Goal: Communication & Community: Answer question/provide support

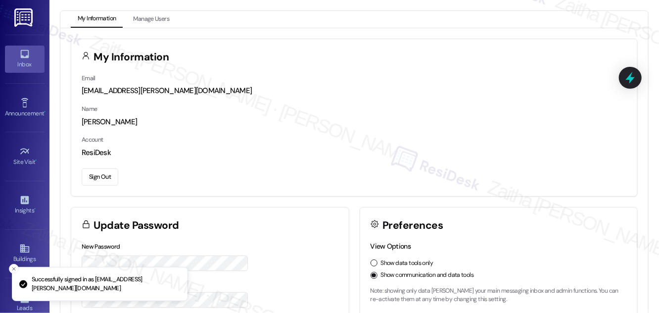
click at [24, 64] on div "Inbox" at bounding box center [24, 64] width 49 height 10
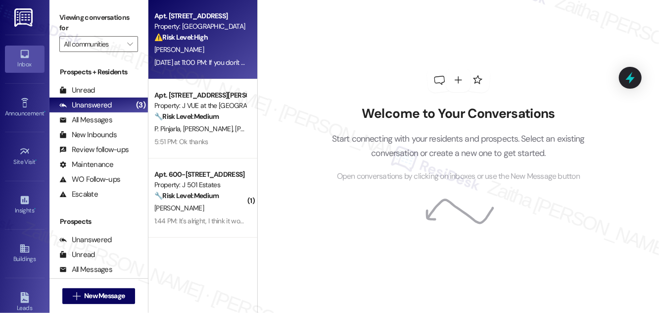
click at [197, 45] on div "Q. Liu" at bounding box center [199, 50] width 93 height 12
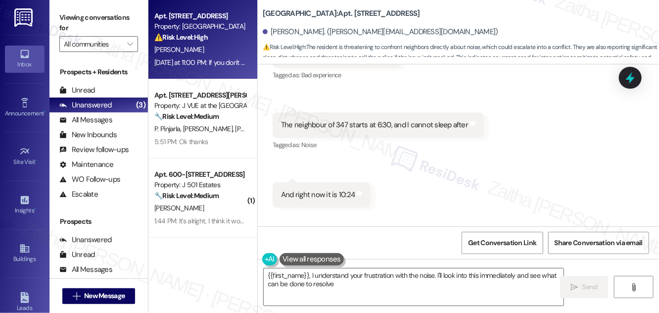
scroll to position [5177, 0]
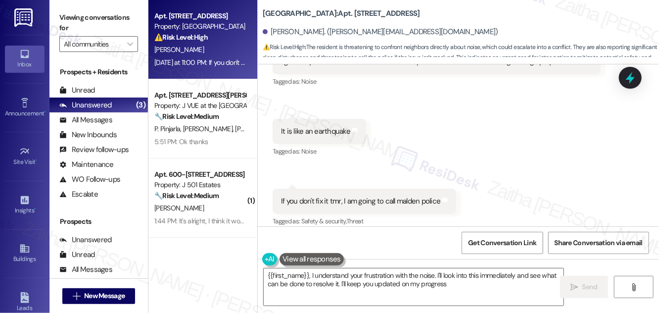
type textarea "{{first_name}}, I understand your frustration with the noise. I'll look into th…"
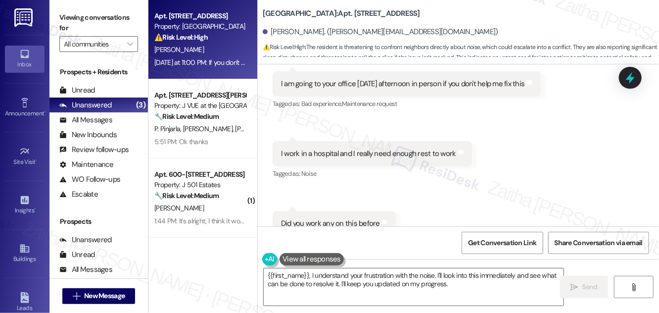
scroll to position [4728, 0]
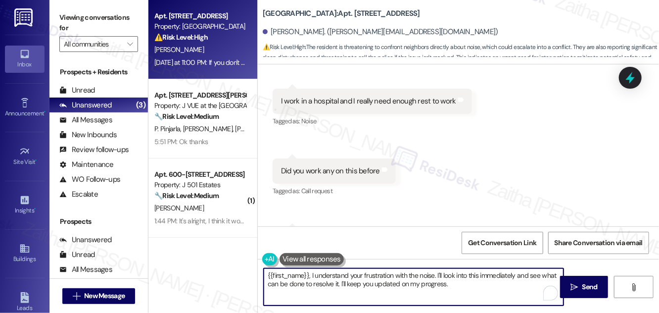
drag, startPoint x: 442, startPoint y: 275, endPoint x: 452, endPoint y: 288, distance: 16.7
click at [452, 288] on textarea "{{first_name}}, I understand your frustration with the noise. I'll look into th…" at bounding box center [414, 286] width 300 height 37
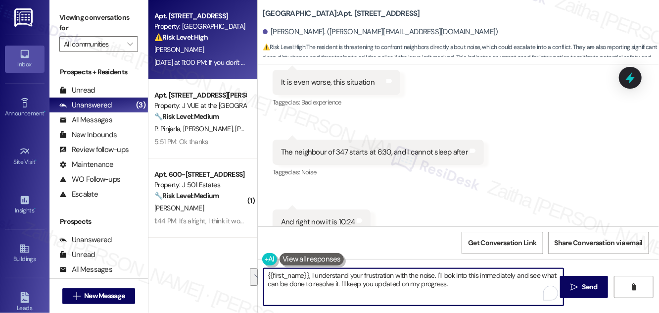
scroll to position [4323, 0]
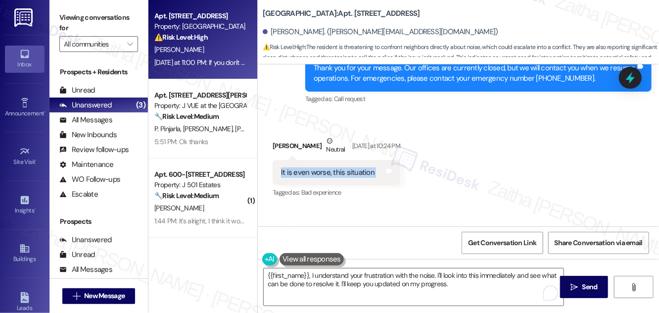
drag, startPoint x: 269, startPoint y: 163, endPoint x: 387, endPoint y: 166, distance: 118.3
click at [387, 166] on div "Received via SMS Qiang Liu Neutral Yesterday at 10:24 PM It is even worse, this…" at bounding box center [336, 167] width 142 height 79
copy div "It is even worse, this situation Tags and notes"
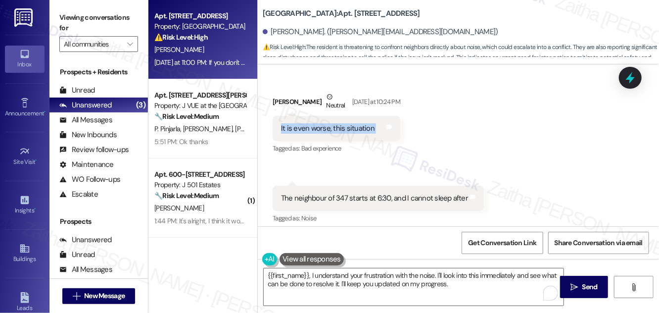
scroll to position [4413, 0]
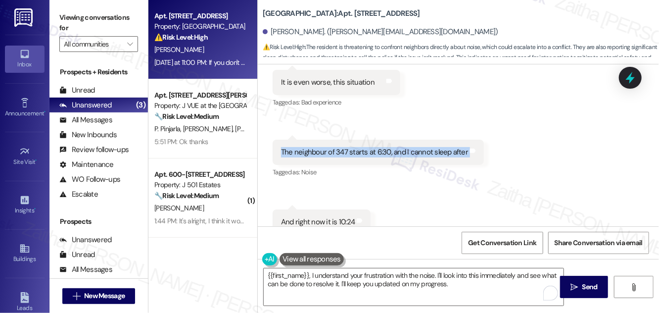
drag, startPoint x: 271, startPoint y: 138, endPoint x: 476, endPoint y: 143, distance: 205.4
click at [476, 143] on div "Received via SMS 10:24 PM Qiang Liu Yesterday at 10:24 PM The neighbour of 347 …" at bounding box center [378, 159] width 226 height 55
copy div "The neighbour of 347 starts at 6:30, and I cannot sleep after Tags and notes"
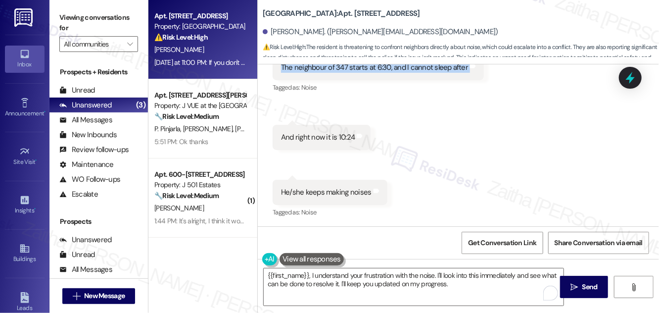
scroll to position [4503, 0]
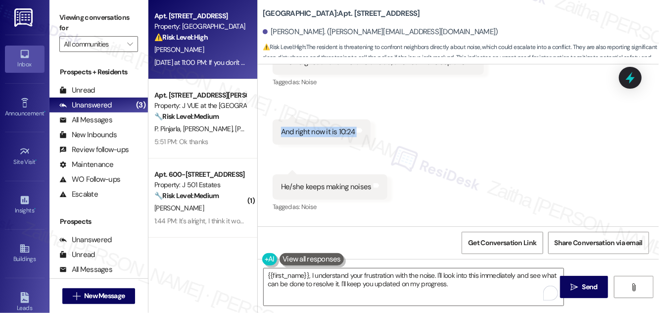
drag, startPoint x: 273, startPoint y: 117, endPoint x: 373, endPoint y: 120, distance: 100.0
click at [373, 120] on div "Received via SMS 10:24 PM Qiang Liu Yesterday at 10:24 PM And right now it is 1…" at bounding box center [321, 132] width 113 height 40
copy div "And right now it is 10:24 Tags and notes Received via SMS 10:24 PM Qiang Liu Ye…"
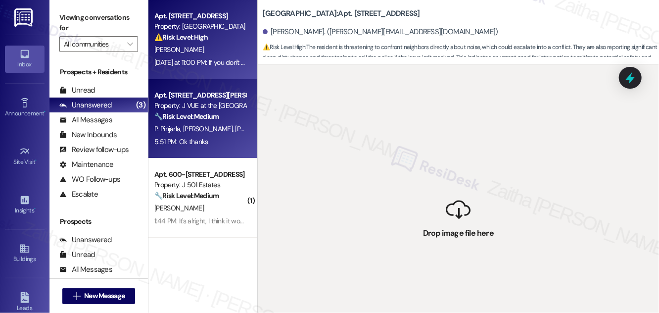
click at [196, 117] on strong "🔧 Risk Level: Medium" at bounding box center [186, 116] width 64 height 9
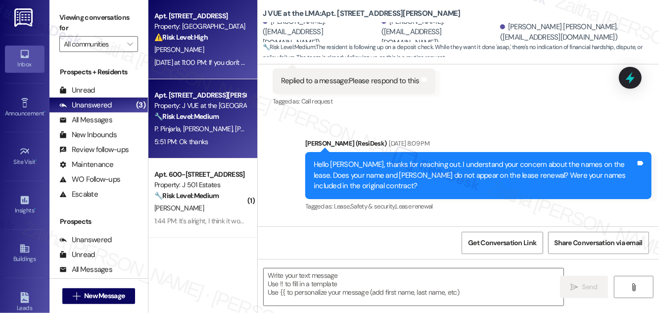
type textarea "Fetching suggested responses. Please feel free to read through the conversation…"
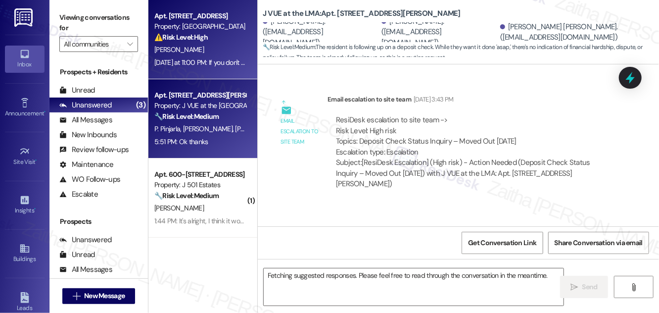
click at [232, 39] on div "⚠️ Risk Level: High The resident is threatening to confront neighbors directly …" at bounding box center [200, 37] width 92 height 10
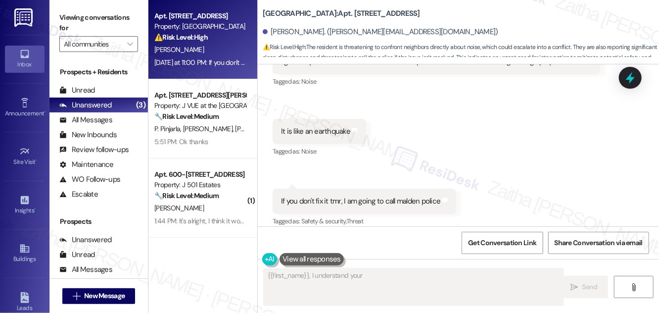
scroll to position [5177, 0]
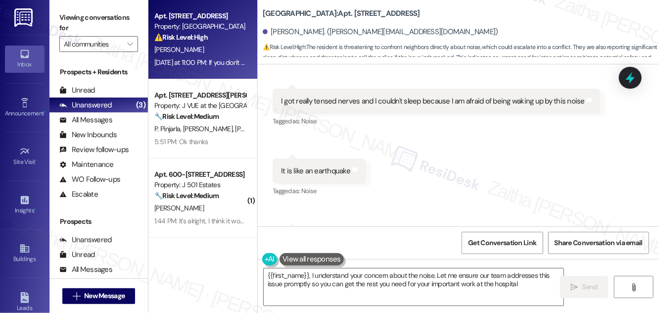
type textarea "{{first_name}}, I understand your concern about the noise. Let me ensure our te…"
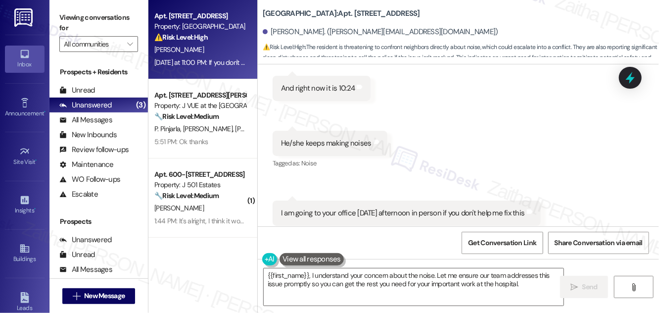
scroll to position [4548, 0]
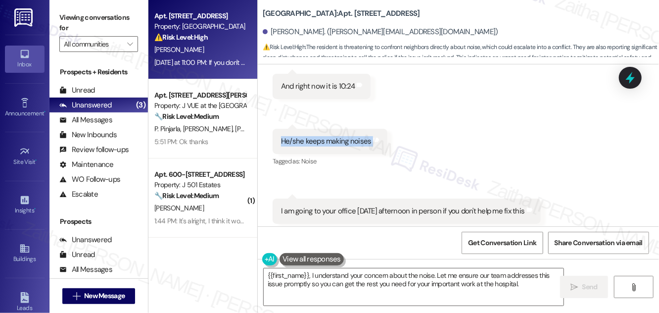
drag, startPoint x: 274, startPoint y: 129, endPoint x: 375, endPoint y: 144, distance: 102.1
click at [376, 142] on div "He/she keeps making noises Tags and notes" at bounding box center [330, 141] width 115 height 25
copy div "He/she keeps making noises Tags and notes"
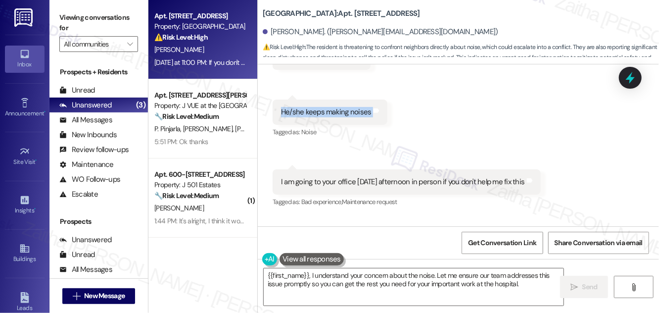
scroll to position [4593, 0]
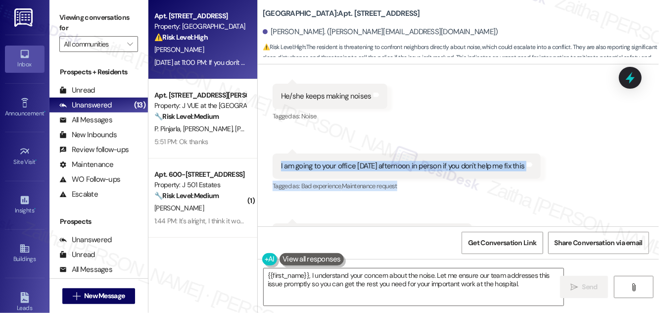
drag, startPoint x: 281, startPoint y: 159, endPoint x: 532, endPoint y: 169, distance: 251.0
click at [532, 169] on div "Qiang Liu Neutral Yesterday at 10:25 PM I am going to your office tomorrow afte…" at bounding box center [407, 173] width 268 height 40
copy div "I am going to your office tomorrow afternoon in person if you don't help me fix…"
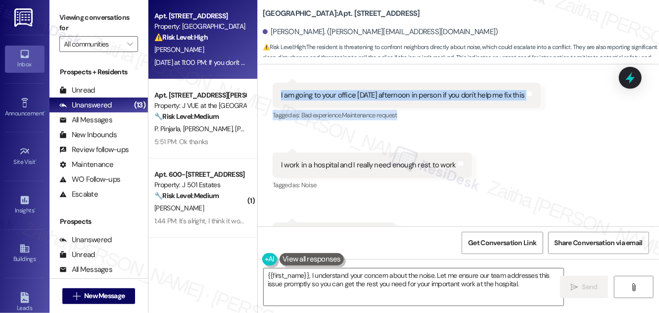
scroll to position [4683, 0]
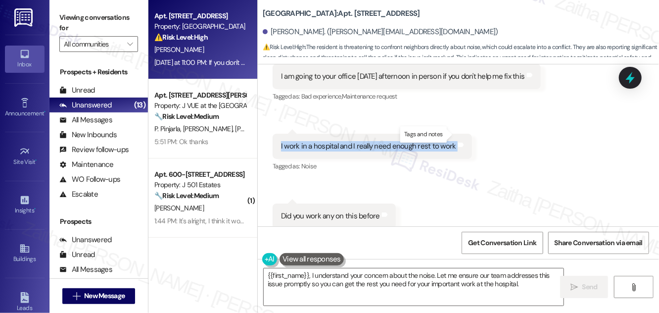
drag, startPoint x: 277, startPoint y: 135, endPoint x: 449, endPoint y: 140, distance: 171.7
click at [454, 137] on div "I work in a hospital and I really need enough rest to work Tags and notes" at bounding box center [372, 146] width 199 height 25
copy div "I work in a hospital and I really need enough rest to work Tags and notes"
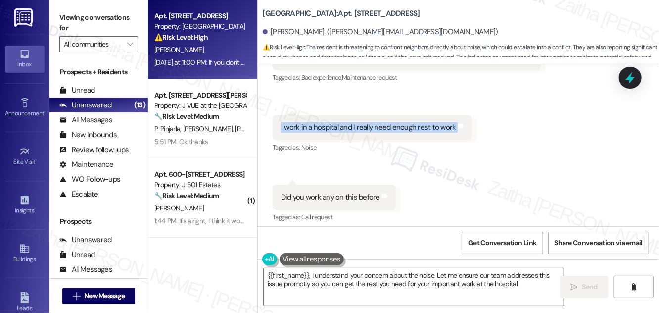
scroll to position [4728, 0]
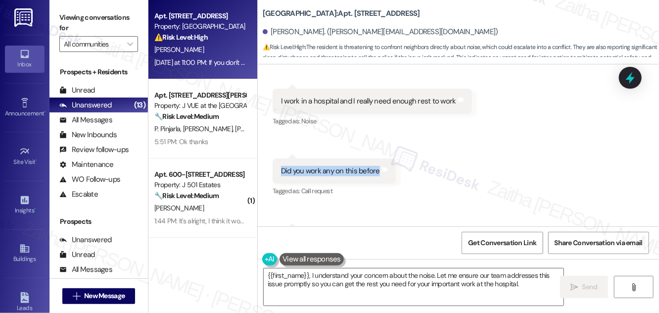
drag, startPoint x: 275, startPoint y: 158, endPoint x: 377, endPoint y: 167, distance: 103.3
click at [377, 167] on div "Did you work any on this before Tags and notes" at bounding box center [334, 170] width 123 height 25
copy div "Did you work any on this before"
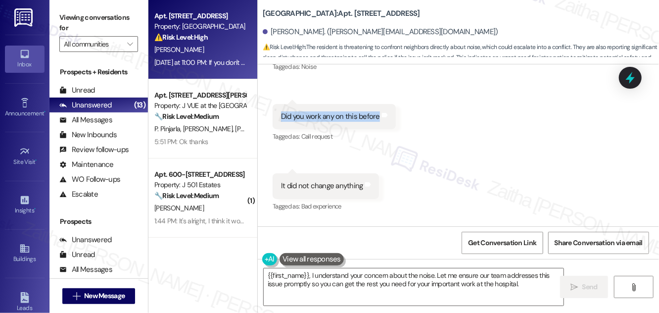
scroll to position [4818, 0]
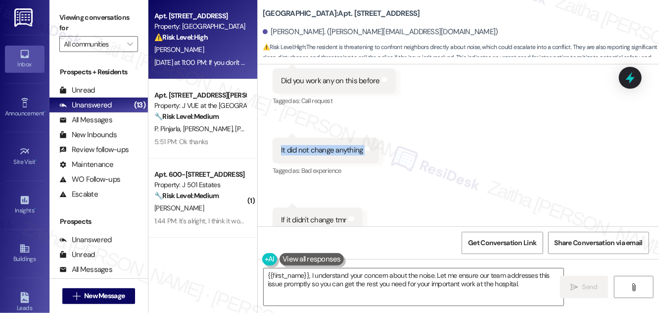
drag, startPoint x: 277, startPoint y: 140, endPoint x: 363, endPoint y: 148, distance: 85.9
click at [363, 148] on div "It did not change anything Tags and notes" at bounding box center [326, 150] width 106 height 25
copy div "It did not change anything Tags and notes"
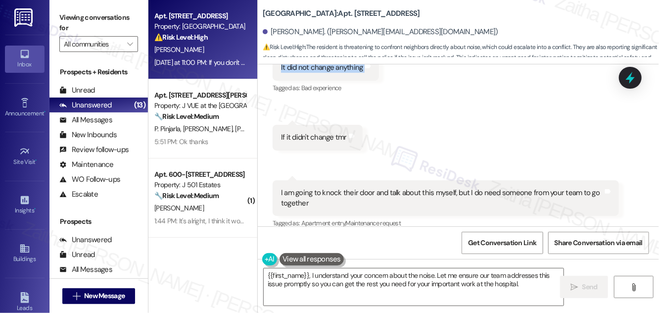
scroll to position [4908, 0]
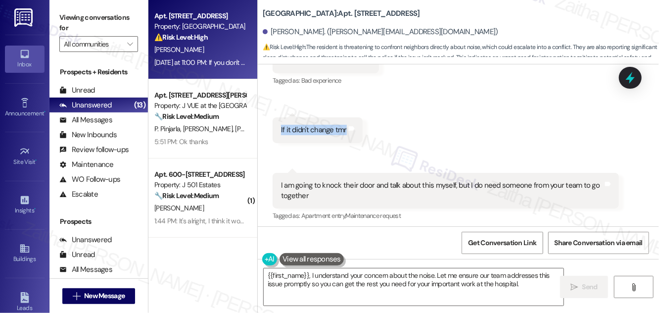
drag, startPoint x: 277, startPoint y: 118, endPoint x: 345, endPoint y: 123, distance: 68.4
click at [345, 123] on div "If it didn't change tmr Tags and notes" at bounding box center [318, 129] width 90 height 25
copy div "If it didn't change tmr"
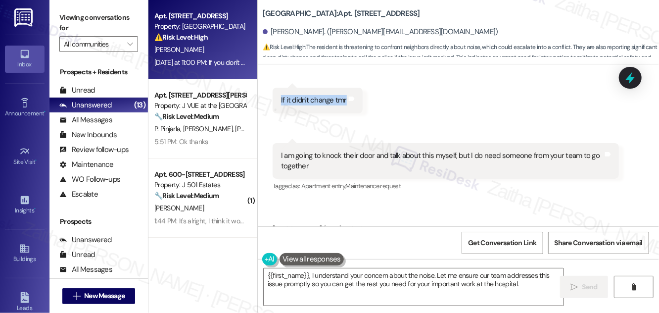
scroll to position [4953, 0]
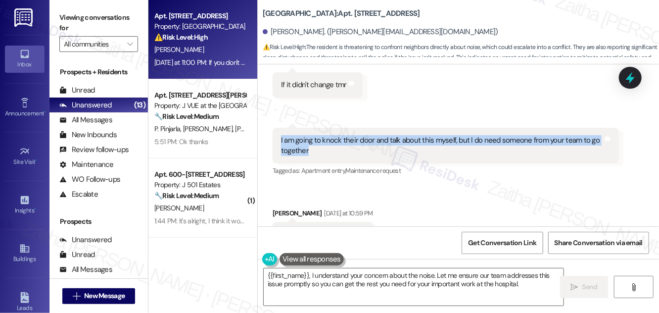
drag, startPoint x: 280, startPoint y: 132, endPoint x: 316, endPoint y: 150, distance: 40.0
click at [316, 150] on div "I am going to knock their door and talk about this myself, but I do need someon…" at bounding box center [446, 146] width 346 height 36
copy div "I am going to knock their door and talk about this myself, but I do need someon…"
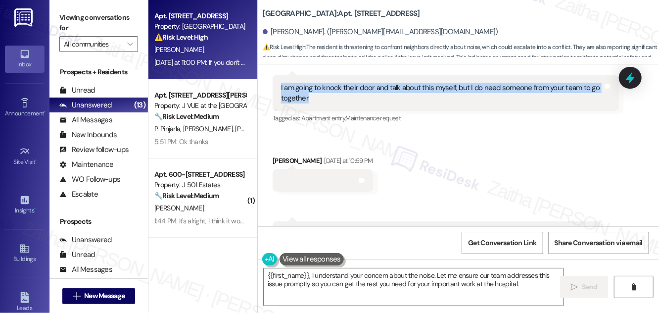
scroll to position [5043, 0]
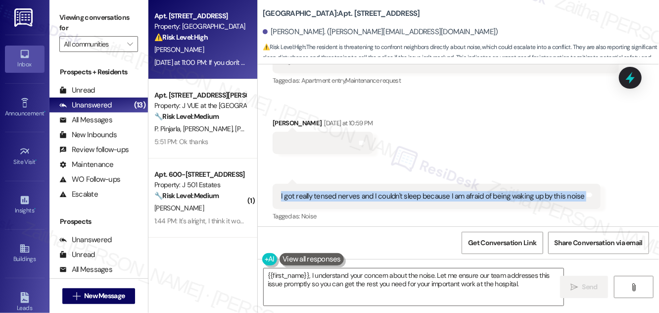
drag, startPoint x: 277, startPoint y: 185, endPoint x: 577, endPoint y: 192, distance: 300.4
click at [579, 191] on div "I got really tensed nerves and I couldn't sleep because I am afraid of being wa…" at bounding box center [437, 196] width 328 height 25
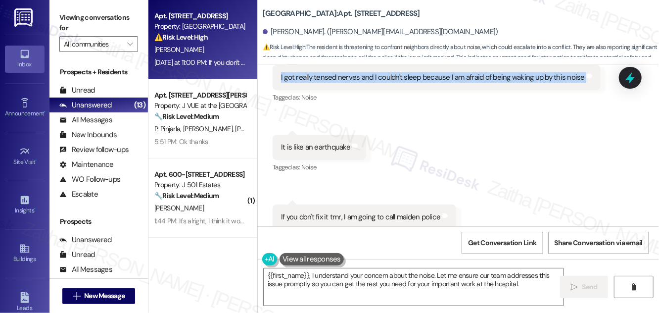
scroll to position [5177, 0]
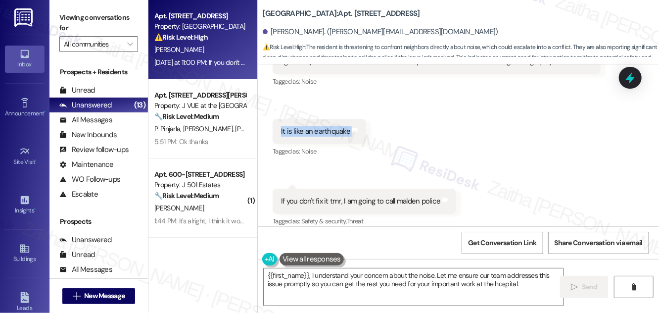
drag, startPoint x: 271, startPoint y: 117, endPoint x: 352, endPoint y: 129, distance: 82.1
click at [352, 129] on div "Received via SMS 11:00 PM Qiang Liu Yesterday at 11:00 PM It is like an earthqu…" at bounding box center [319, 138] width 108 height 55
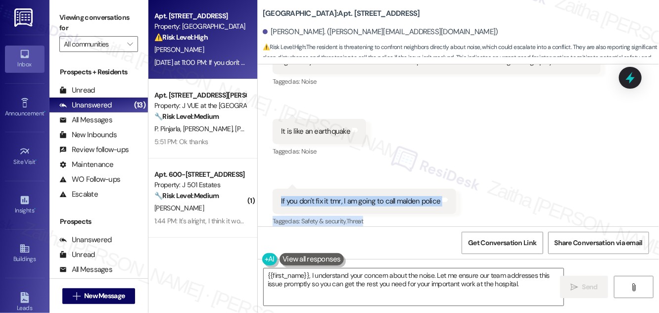
drag, startPoint x: 282, startPoint y: 191, endPoint x: 438, endPoint y: 205, distance: 155.9
click at [438, 205] on div "Qiang Liu Yesterday at 11:00 PM If you don't fix it tmr, I am going to call mal…" at bounding box center [365, 208] width 184 height 40
click at [438, 214] on div "Tagged as: Safety & security , Click to highlight conversations about Safety & …" at bounding box center [365, 221] width 184 height 14
drag, startPoint x: 277, startPoint y: 189, endPoint x: 438, endPoint y: 198, distance: 161.5
click at [438, 198] on div "If you don't fix it tmr, I am going to call malden police Tags and notes" at bounding box center [365, 200] width 184 height 25
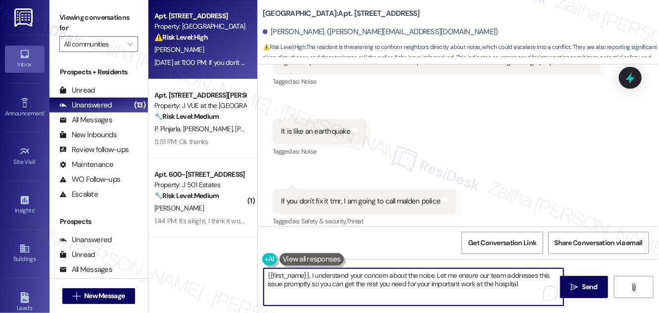
drag, startPoint x: 453, startPoint y: 279, endPoint x: 257, endPoint y: 274, distance: 196.0
click at [258, 274] on div "{{first_name}}, I understand your concern about the noise. Let me ensure our te…" at bounding box center [458, 296] width 401 height 74
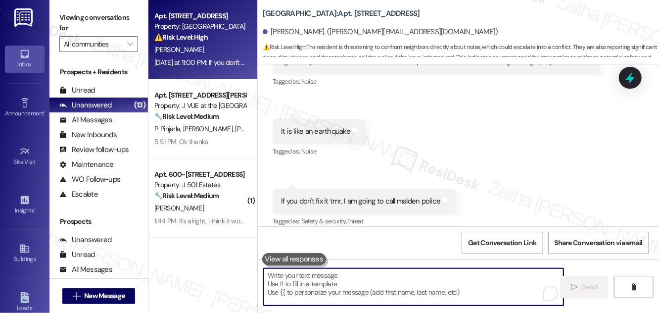
paste textarea "Hi {{first_name}}, thank you for sharing this with me. I’m really sorry to hear…"
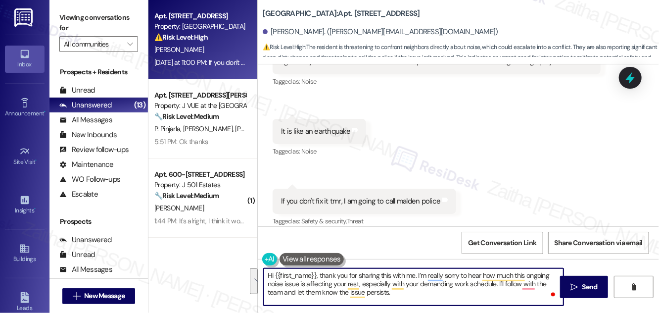
drag, startPoint x: 264, startPoint y: 276, endPoint x: 409, endPoint y: 300, distance: 146.6
click at [409, 300] on textarea "Hi {{first_name}}, thank you for sharing this with me. I’m really sorry to hear…" at bounding box center [414, 286] width 300 height 37
type textarea "Hi {{first_name}}, thank you for sharing this with me. I’m really sorry to hear…"
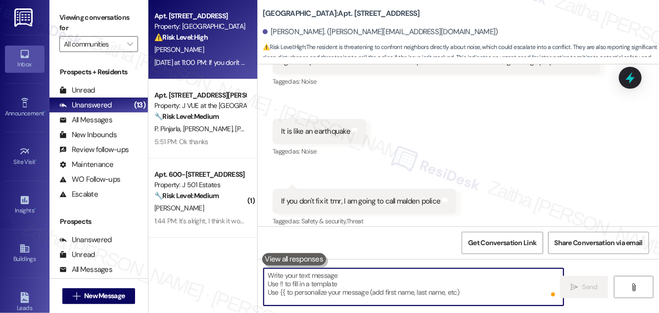
paste textarea "Hi {{first_name}}, thank you for bringing this to my attention. I’m sorry to he…"
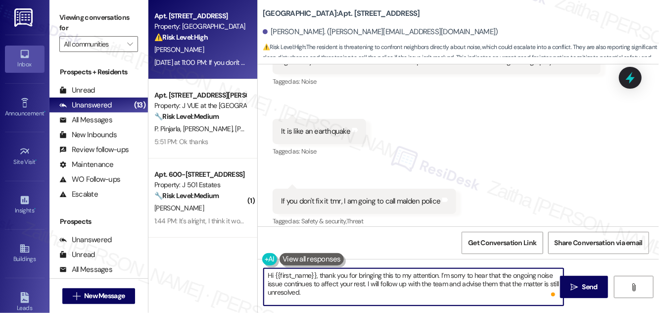
paste textarea "I will provide you with an update once I have more information."
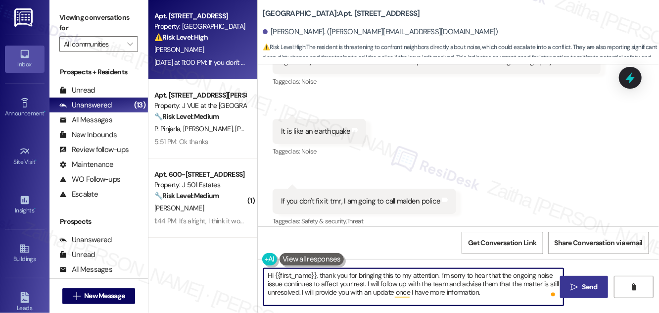
type textarea "Hi {{first_name}}, thank you for bringing this to my attention. I’m sorry to he…"
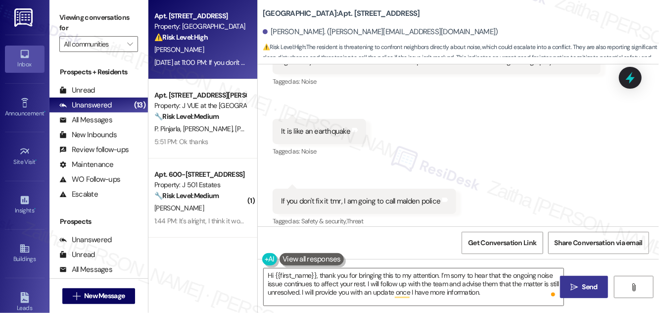
drag, startPoint x: 592, startPoint y: 285, endPoint x: 587, endPoint y: 281, distance: 6.7
click at [591, 285] on span "Send" at bounding box center [589, 286] width 15 height 10
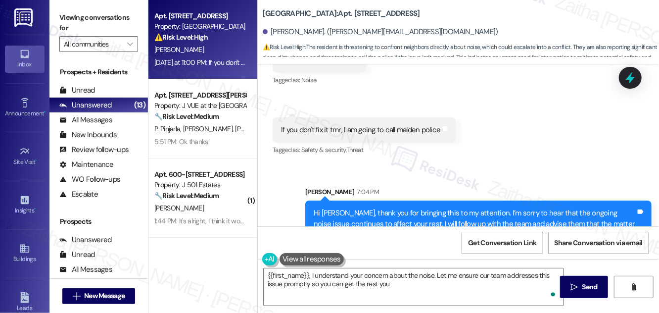
scroll to position [5267, 0]
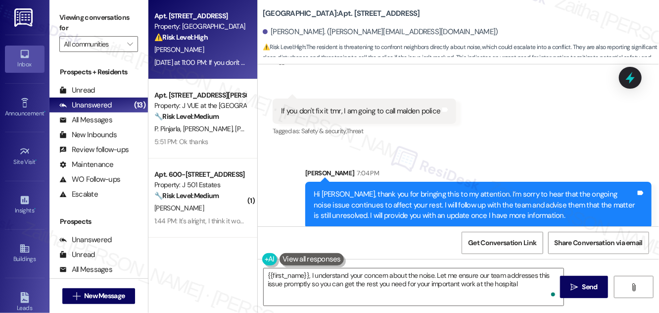
type textarea "{{first_name}}, I understand your concern about the noise. Let me ensure our te…"
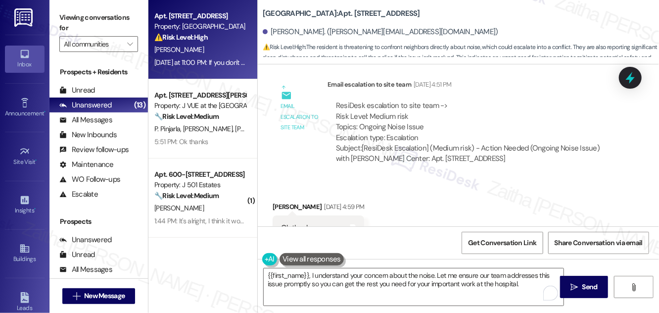
scroll to position [3918, 0]
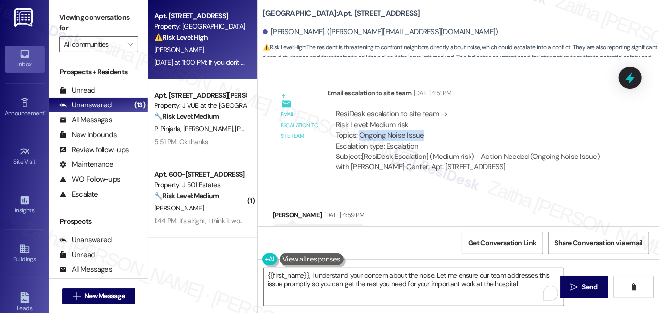
drag, startPoint x: 360, startPoint y: 124, endPoint x: 452, endPoint y: 126, distance: 92.0
click at [452, 126] on div "ResiDesk escalation to site team -> Risk Level: Medium risk Topics: Ongoing Noi…" at bounding box center [473, 130] width 275 height 43
click at [628, 75] on icon at bounding box center [630, 77] width 17 height 17
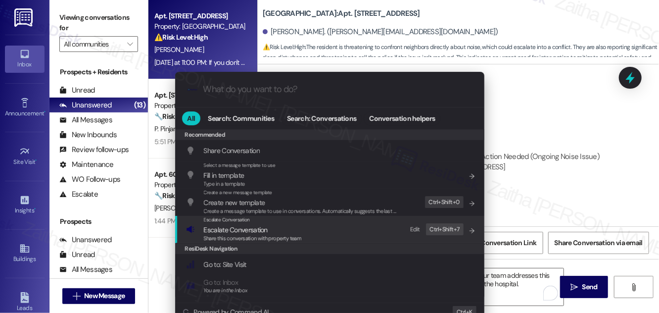
click at [243, 228] on span "Escalate Conversation" at bounding box center [236, 229] width 64 height 9
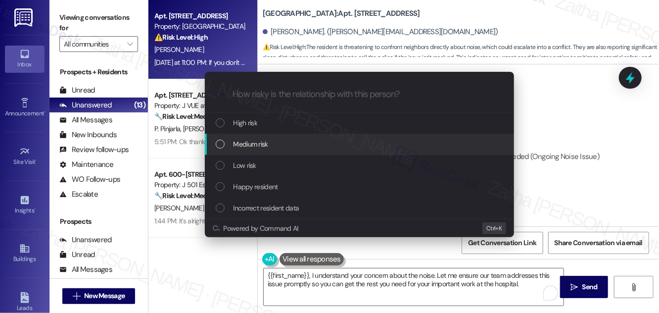
click at [269, 144] on div "Medium risk" at bounding box center [360, 144] width 289 height 11
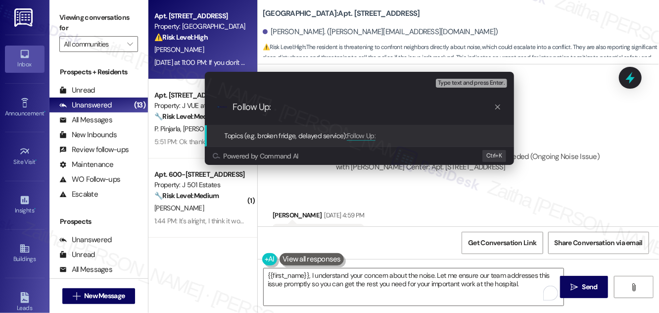
paste input "Ongoing Noise Issue"
type input "Follow Up: Ongoing Noise Issue"
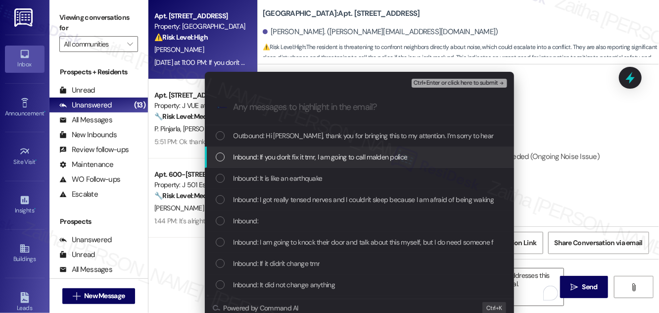
click at [278, 152] on span "Inbound: If you don't fix it tmr, I am going to call malden police" at bounding box center [320, 156] width 174 height 11
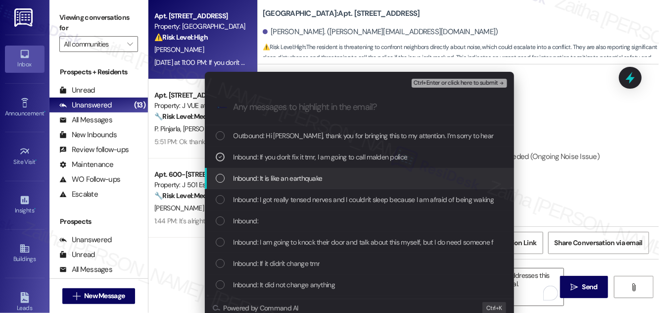
click at [273, 171] on div "Inbound: It is like an earthquake" at bounding box center [359, 178] width 309 height 21
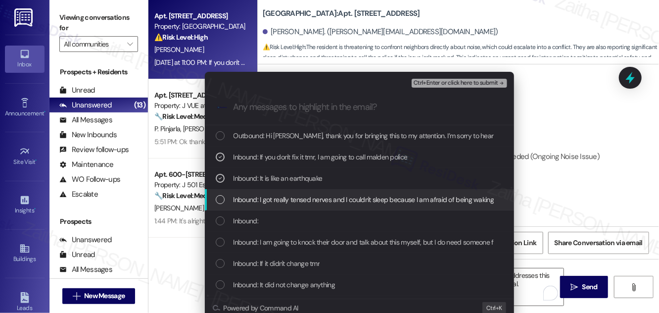
click at [277, 202] on span "Inbound: I got really tensed nerves and I couldn't sleep because I am afraid of…" at bounding box center [386, 199] width 307 height 11
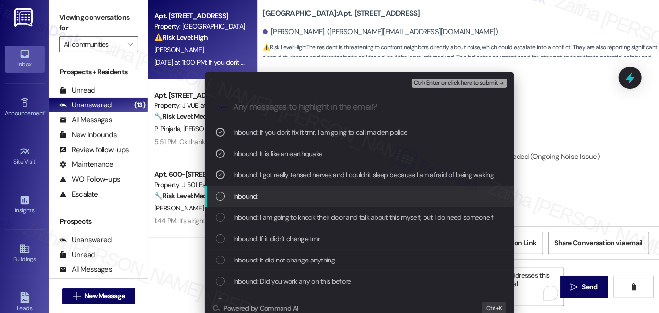
scroll to position [45, 0]
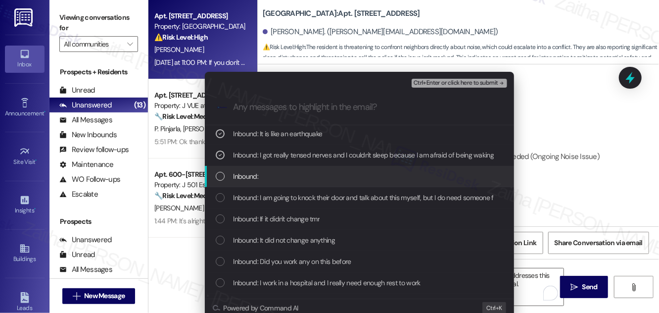
click at [233, 177] on span "Inbound:" at bounding box center [245, 176] width 25 height 11
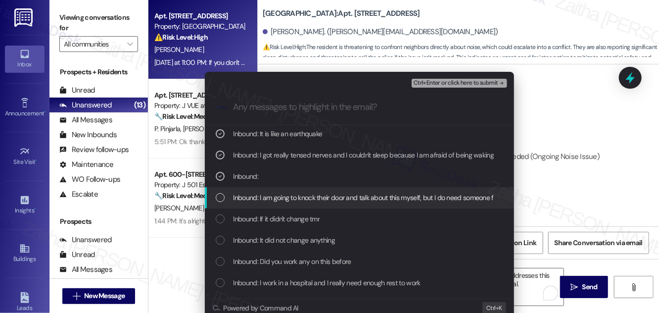
click at [233, 196] on span "Inbound: I am going to knock their door and talk about this myself, but I do ne…" at bounding box center [405, 197] width 345 height 11
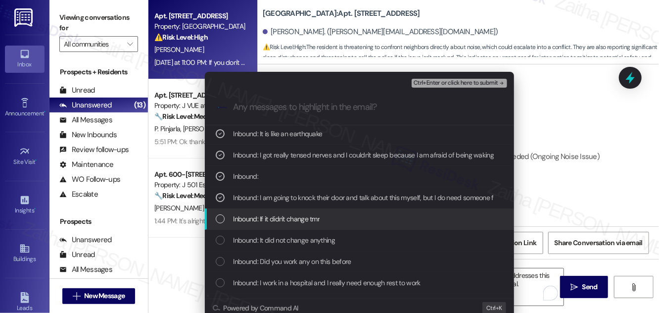
click at [243, 217] on span "Inbound: If it didn't change tmr" at bounding box center [276, 218] width 87 height 11
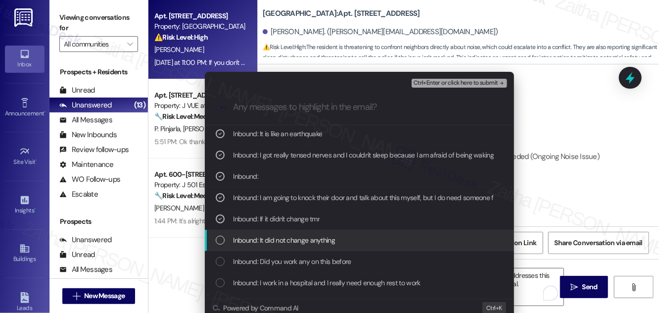
click at [252, 243] on span "Inbound: It did not change anything" at bounding box center [284, 239] width 102 height 11
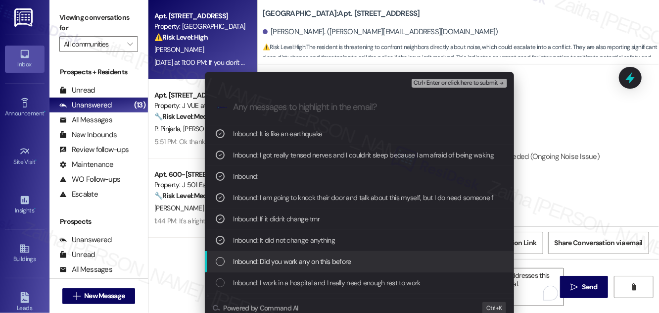
click at [257, 257] on span "Inbound: Did you work any on this before" at bounding box center [292, 261] width 118 height 11
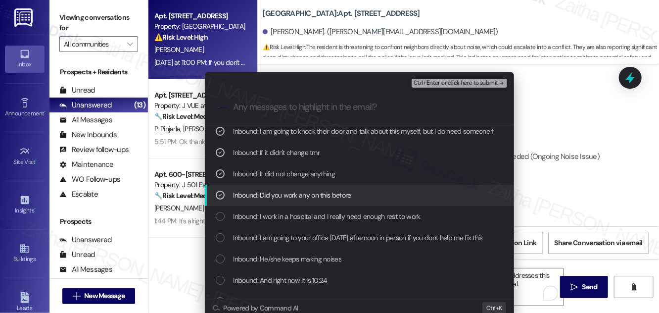
scroll to position [135, 0]
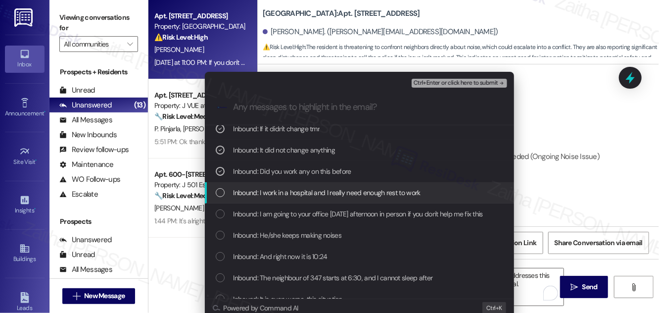
click at [255, 186] on div "Inbound: I work in a hospital and I really need enough rest to work" at bounding box center [359, 192] width 309 height 21
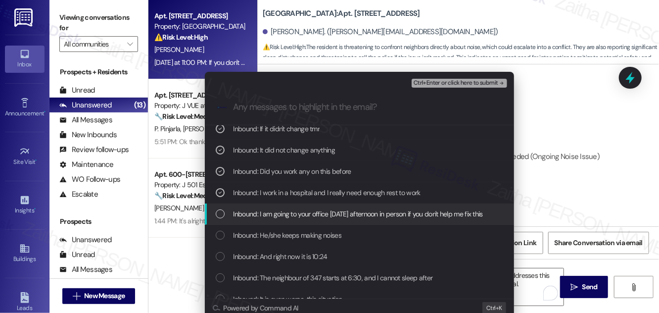
click at [258, 213] on span "Inbound: I am going to your office tomorrow afternoon in person if you don't he…" at bounding box center [357, 213] width 249 height 11
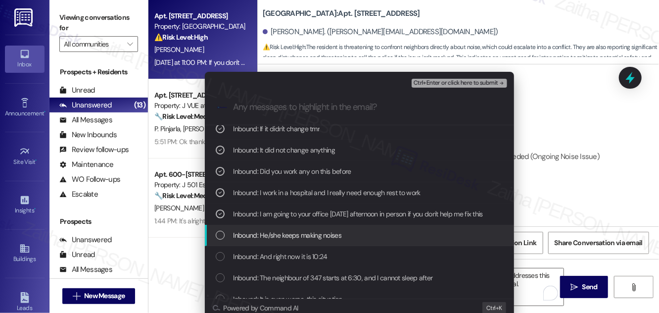
click at [248, 230] on span "Inbound: He/she keeps making noises" at bounding box center [287, 235] width 108 height 11
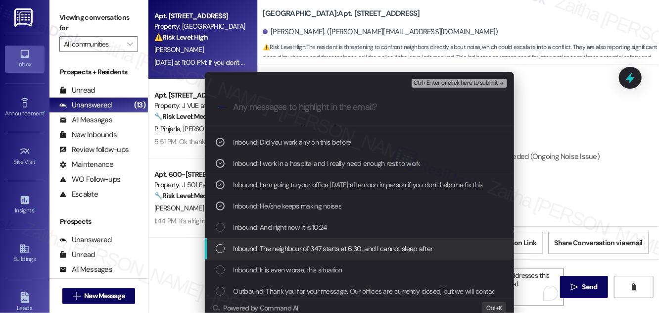
scroll to position [180, 0]
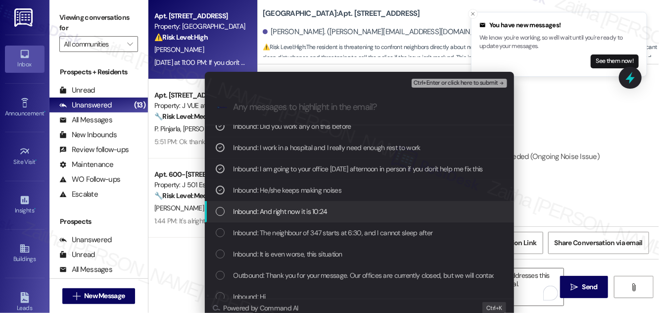
drag, startPoint x: 250, startPoint y: 208, endPoint x: 249, endPoint y: 216, distance: 7.4
click at [249, 208] on span "Inbound: And right now it is 10:24" at bounding box center [280, 211] width 94 height 11
click at [250, 226] on div "Inbound: The neighbour of 347 starts at 6:30, and I cannot sleep after" at bounding box center [359, 232] width 309 height 21
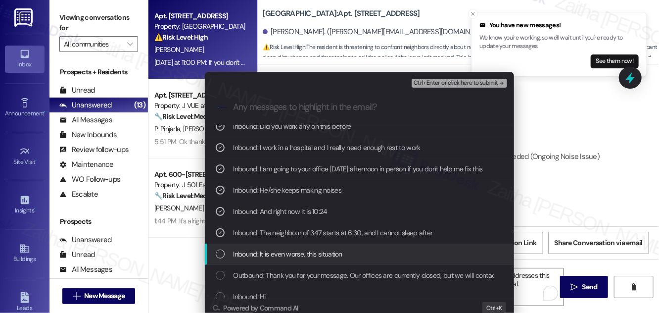
click at [256, 247] on div "Inbound: It is even worse, this situation" at bounding box center [359, 253] width 309 height 21
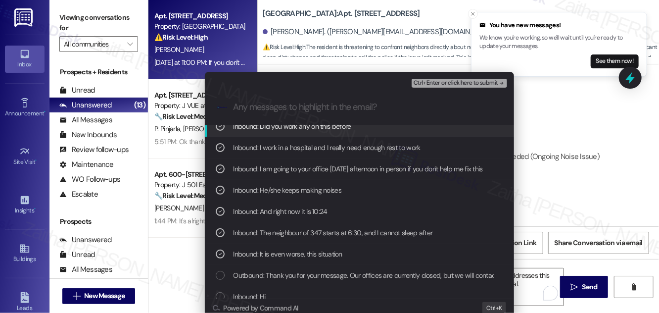
click at [462, 81] on span "Ctrl+Enter or click here to submit" at bounding box center [456, 83] width 85 height 7
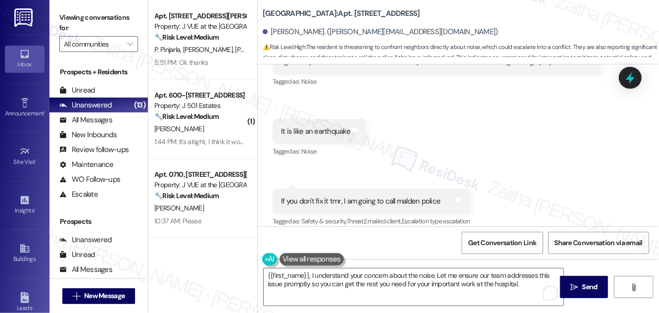
scroll to position [5282, 0]
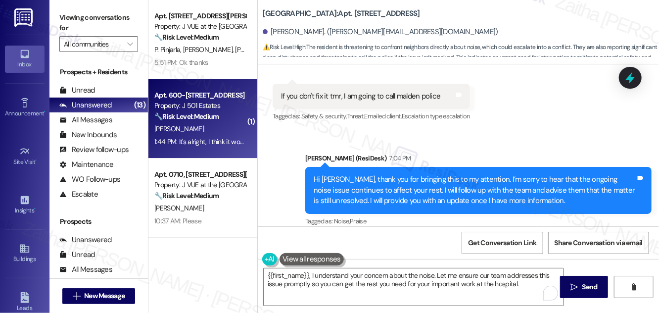
click at [210, 127] on div "K. Albares" at bounding box center [199, 129] width 93 height 12
type textarea "Fetching suggested responses. Please feel free to read through the conversation…"
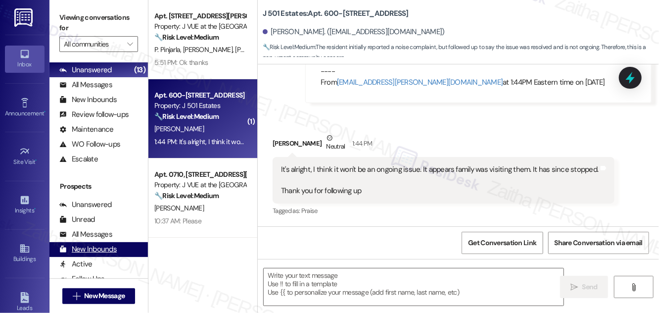
scroll to position [190, 0]
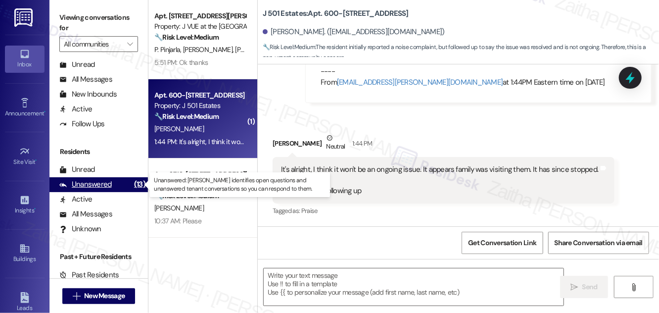
click at [93, 186] on div "Unanswered" at bounding box center [85, 184] width 52 height 10
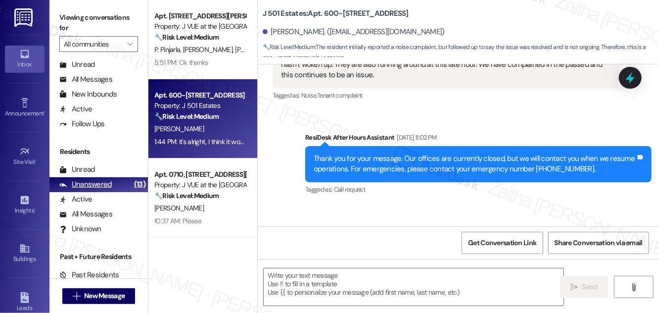
type textarea "Fetching suggested responses. Please feel free to read through the conversation…"
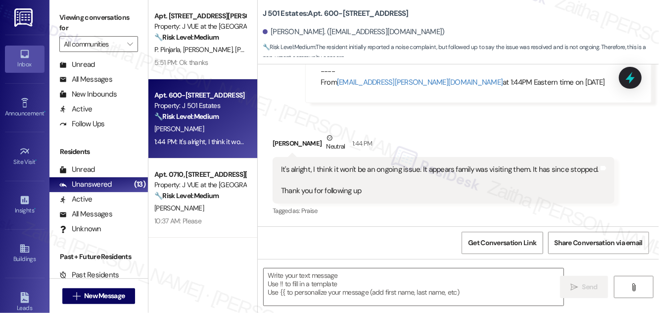
scroll to position [449, 0]
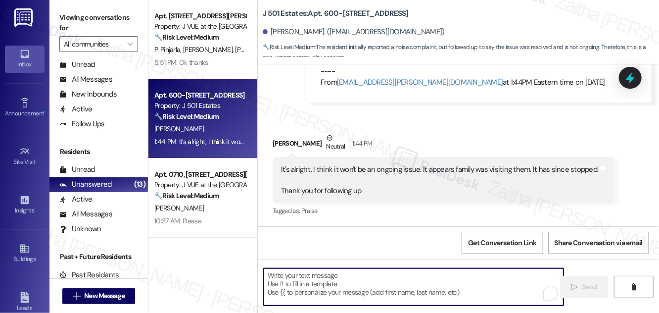
click at [317, 271] on textarea "To enrich screen reader interactions, please activate Accessibility in Grammarl…" at bounding box center [414, 286] width 300 height 37
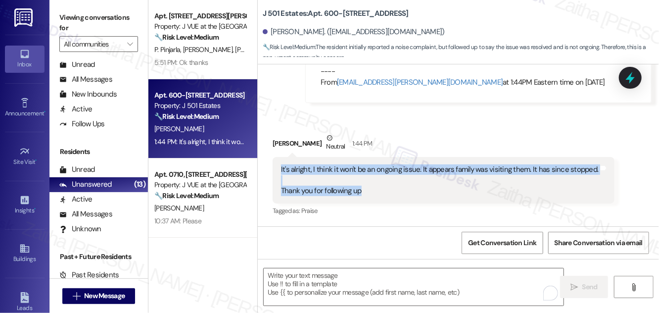
drag, startPoint x: 277, startPoint y: 168, endPoint x: 367, endPoint y: 191, distance: 92.5
click at [367, 191] on div "It's alright, I think it won't be an ongoing issue. It appears family was visit…" at bounding box center [444, 180] width 342 height 47
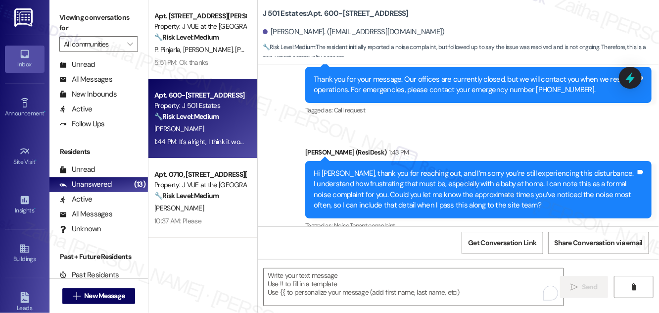
scroll to position [224, 0]
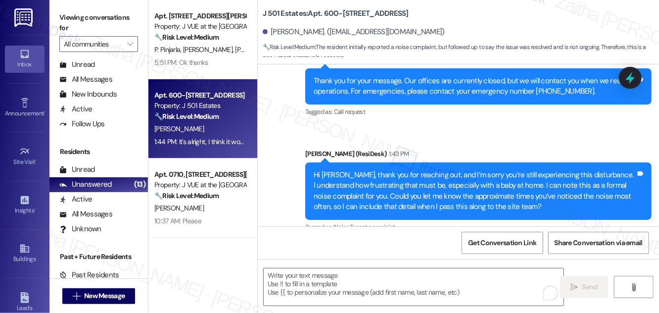
click at [394, 128] on div "Sent via SMS ResiDesk After Hours Assistant Aug 15, 2025 at 11:02 PM Thank you …" at bounding box center [458, 178] width 401 height 293
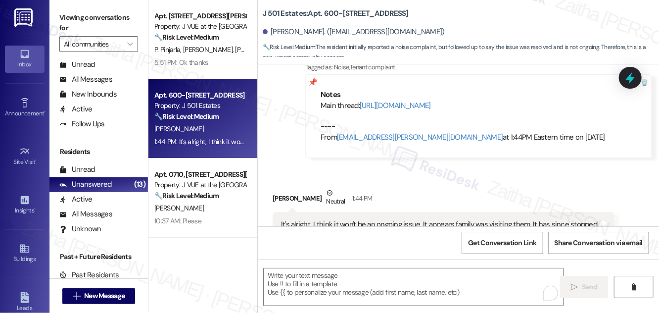
scroll to position [449, 0]
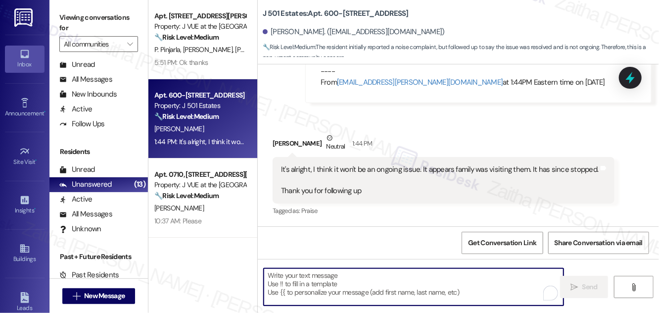
click at [287, 289] on textarea "To enrich screen reader interactions, please activate Accessibility in Grammarl…" at bounding box center [414, 286] width 300 height 37
paste textarea "I’m glad to hear the situation has improved and that it doesn’t seem to be an o…"
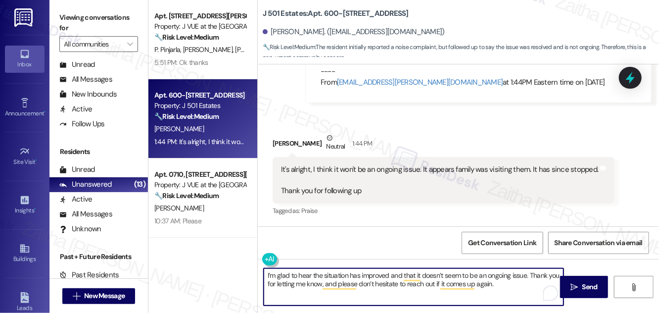
type textarea "I’m glad to hear the situation has improved and that it doesn’t seem to be an o…"
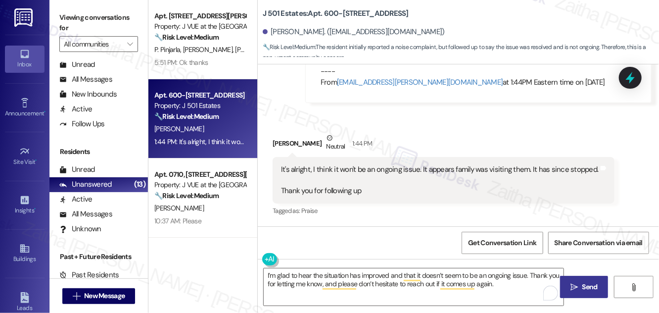
click at [587, 284] on span "Send" at bounding box center [589, 286] width 15 height 10
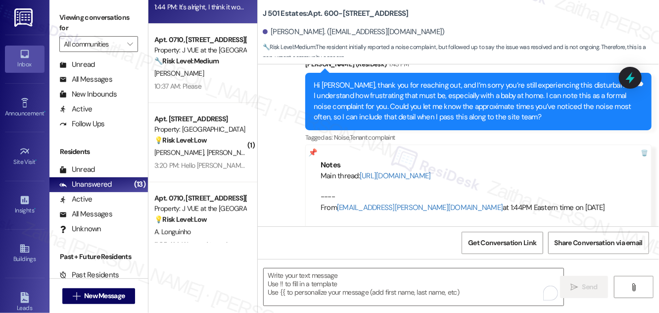
scroll to position [135, 0]
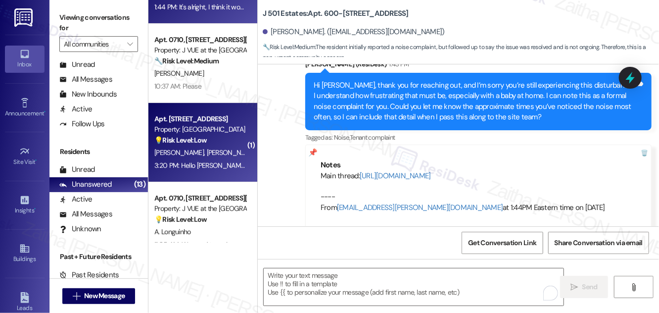
click at [214, 149] on div "[PERSON_NAME] [PERSON_NAME]" at bounding box center [199, 152] width 93 height 12
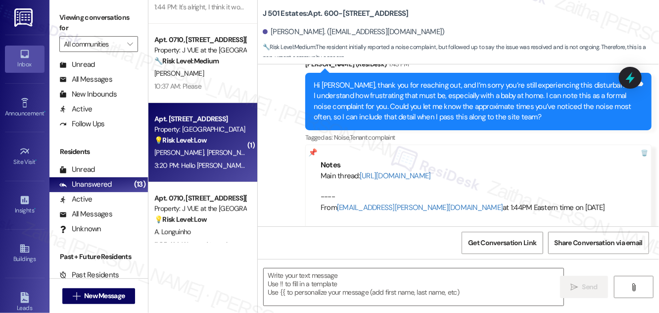
type textarea "Fetching suggested responses. Please feel free to read through the conversation…"
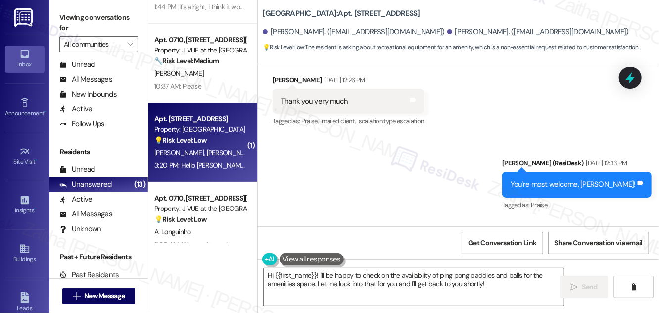
scroll to position [16711, 0]
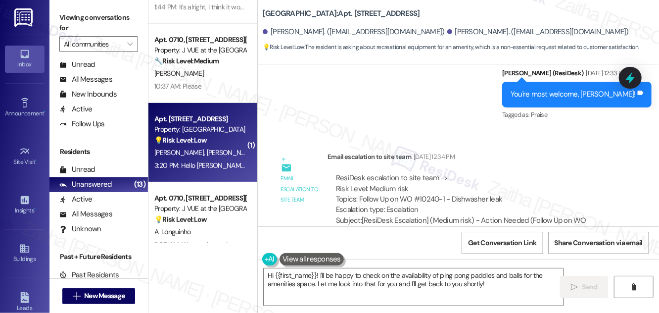
click at [283, 284] on div "Jessica Cosby Question 3:20 PM" at bounding box center [446, 292] width 346 height 16
click at [301, 275] on textarea "Hi {{first_name}}! I'll be happy to check on the availability of ping pong padd…" at bounding box center [414, 286] width 300 height 37
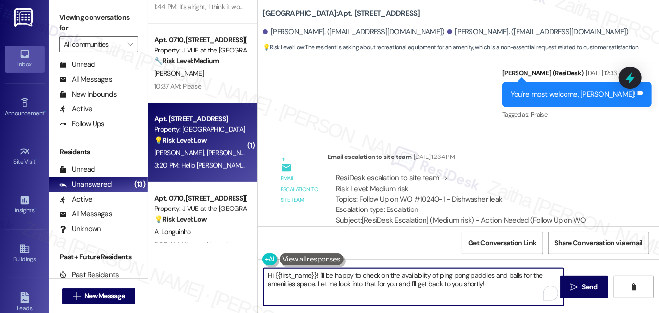
click at [302, 275] on textarea "Hi {{first_name}}! I'll be happy to check on the availability of ping pong padd…" at bounding box center [414, 286] width 300 height 37
paste textarea "[PERSON_NAME]"
click at [461, 283] on textarea "Hi Jessica! I'll be happy to check on the availability of ping pong paddles and…" at bounding box center [414, 286] width 300 height 37
click at [443, 283] on textarea "Hi Jessica! I'll be happy to check on the availability of ping pong paddles and…" at bounding box center [414, 286] width 300 height 37
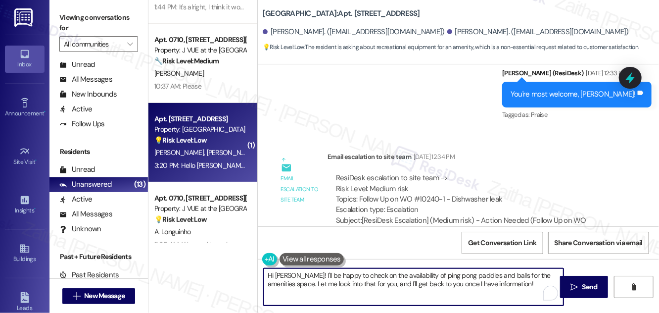
click at [469, 283] on textarea "Hi Jessica! I'll be happy to check on the availability of ping pong paddles and…" at bounding box center [414, 286] width 300 height 37
type textarea "Hi [PERSON_NAME]! I'll be happy to check on the availability of ping pong paddl…"
click at [589, 283] on span "Send" at bounding box center [589, 286] width 15 height 10
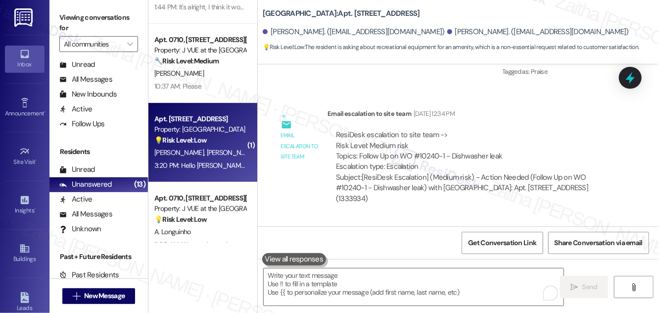
scroll to position [16791, 0]
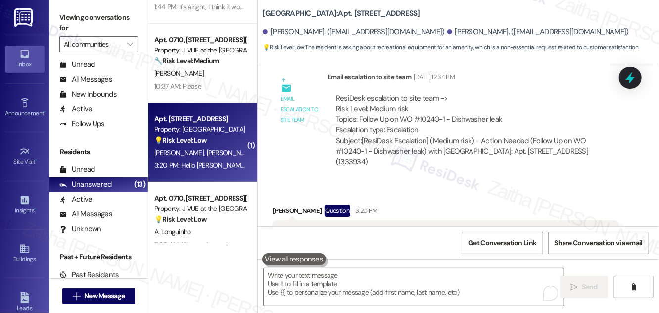
drag, startPoint x: 276, startPoint y: 93, endPoint x: 327, endPoint y: 112, distance: 54.3
click at [327, 220] on div "Hello Jay! Are there ping pong paddles/balls kept somewhere for use at the tabl…" at bounding box center [446, 238] width 346 height 36
click at [472, 278] on div "Sent via SMS Sarah 7:09 PM Hi Jessica! I'll be happy to check on the availabili…" at bounding box center [458, 318] width 401 height 80
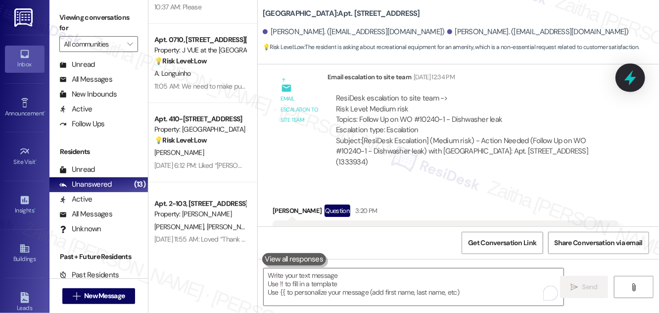
click at [629, 82] on icon at bounding box center [630, 77] width 17 height 17
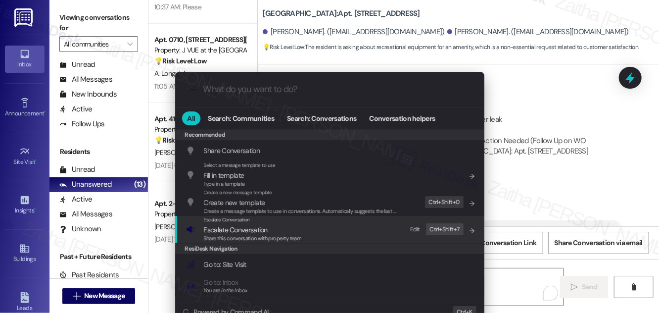
click at [235, 228] on span "Escalate Conversation" at bounding box center [236, 229] width 64 height 9
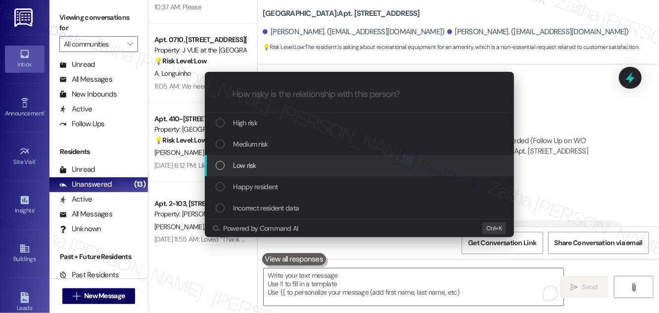
click at [249, 162] on span "Low risk" at bounding box center [244, 165] width 23 height 11
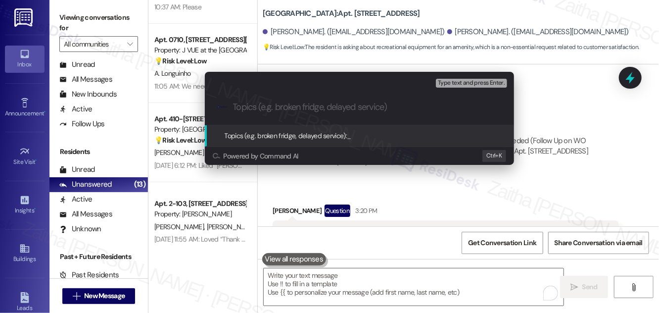
click at [576, 142] on div "Escalate Conversation Low risk Topics (e.g. broken fridge, delayed service) Any…" at bounding box center [329, 156] width 659 height 313
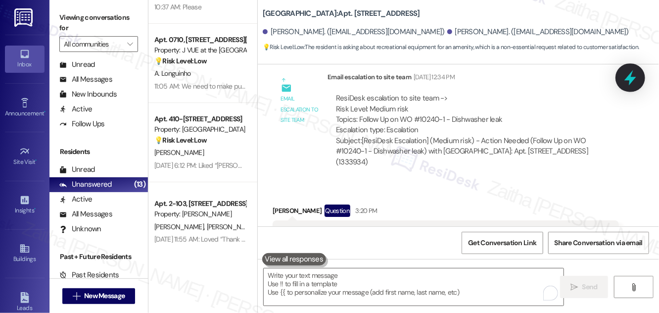
click at [624, 77] on icon at bounding box center [630, 77] width 17 height 17
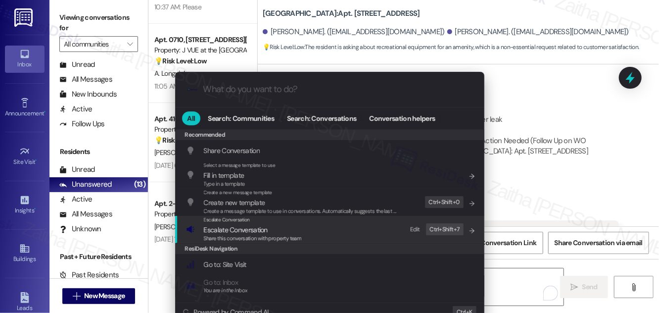
click at [242, 227] on span "Escalate Conversation" at bounding box center [236, 229] width 64 height 9
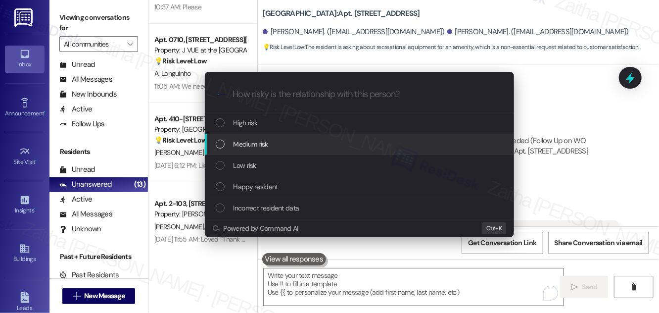
click at [261, 138] on div "Medium risk" at bounding box center [359, 144] width 309 height 21
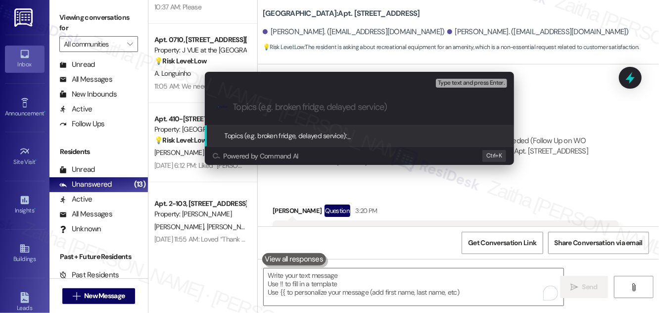
paste input "Resident Inquiry: Ping Pong Equipment Availability"
type input "Resident Inquiry: Ping Pong Equipment Availability"
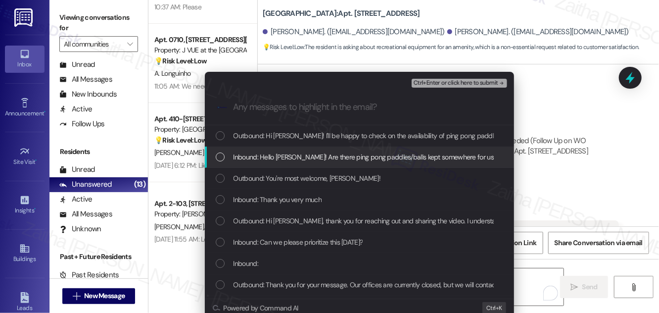
click at [249, 151] on span "Inbound: Hello Jay! Are there ping pong paddles/balls kept somewhere for use at…" at bounding box center [417, 156] width 368 height 11
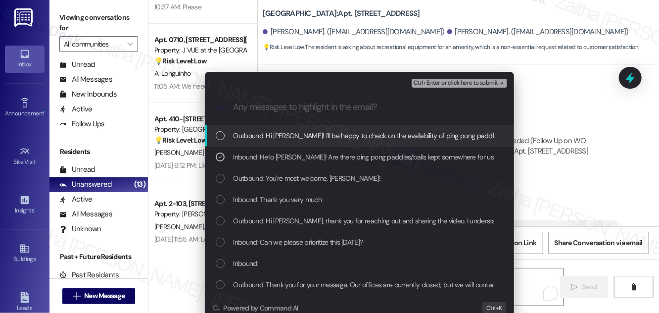
click at [465, 84] on span "Ctrl+Enter or click here to submit" at bounding box center [456, 83] width 85 height 7
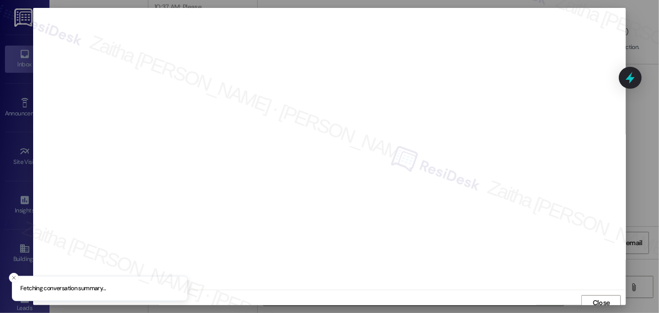
scroll to position [5, 0]
click at [591, 296] on span "Close" at bounding box center [601, 297] width 21 height 10
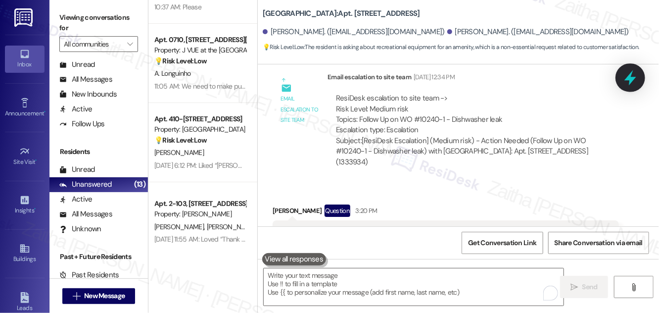
click at [626, 84] on icon at bounding box center [630, 77] width 17 height 17
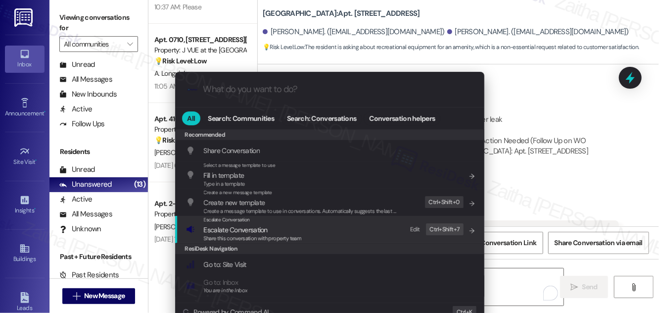
click at [219, 232] on span "Escalate Conversation" at bounding box center [236, 229] width 64 height 9
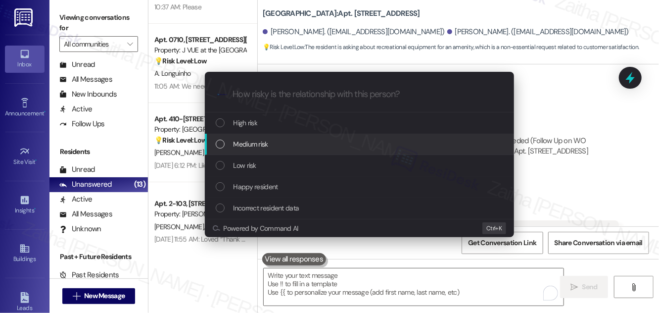
click at [250, 145] on span "Medium risk" at bounding box center [250, 144] width 35 height 11
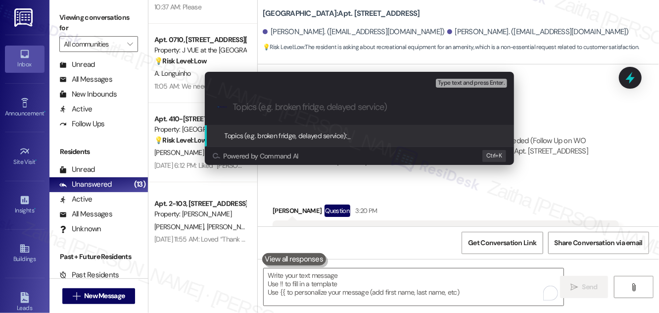
paste input "Resident Inquiry: Ping Pong Equipment Availability"
type input "Resident Inquiry: Ping Pong Equipment Availability"
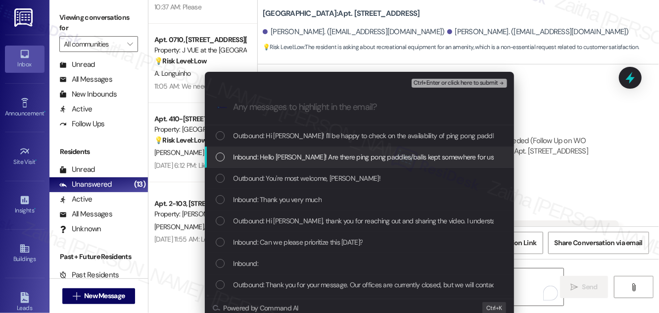
click at [277, 152] on span "Inbound: Hello Jay! Are there ping pong paddles/balls kept somewhere for use at…" at bounding box center [417, 156] width 368 height 11
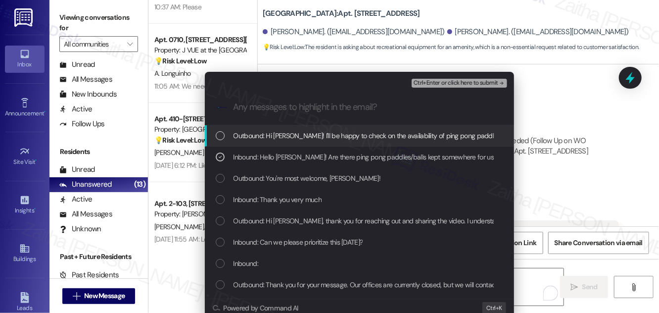
click at [443, 84] on span "Ctrl+Enter or click here to submit" at bounding box center [456, 83] width 85 height 7
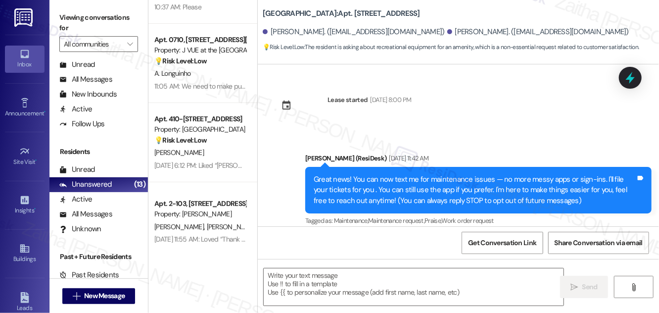
scroll to position [16711, 0]
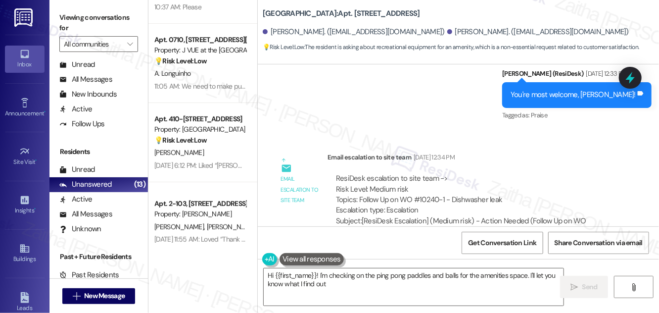
type textarea "Hi {{first_name}}! I'm checking on the ping pong paddles and balls for the amen…"
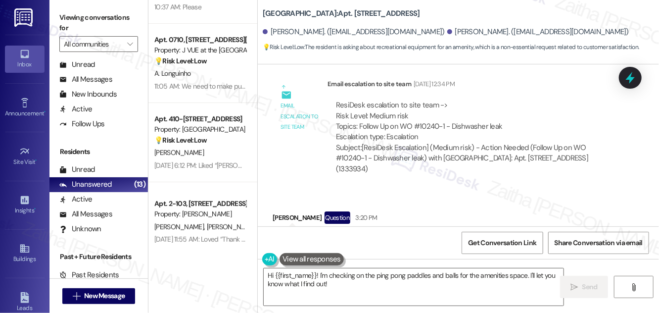
scroll to position [16805, 0]
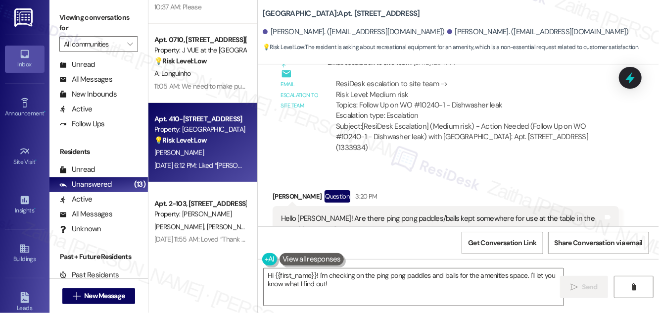
click at [219, 144] on div "💡 Risk Level: Low The resident is providing feedback on the move-in experience,…" at bounding box center [200, 140] width 92 height 10
type textarea "Fetching suggested responses. Please feel free to read through the conversation…"
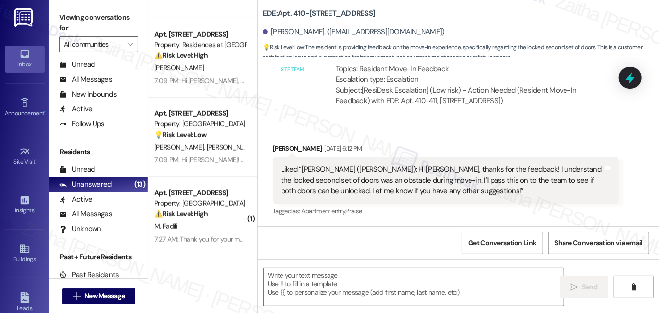
scroll to position [495, 0]
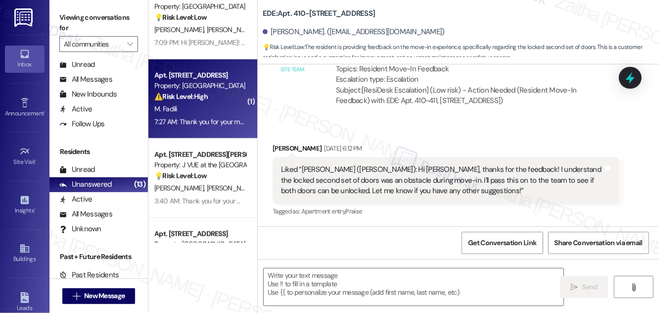
click at [210, 106] on div "M. Fadili" at bounding box center [199, 109] width 93 height 12
type textarea "Fetching suggested responses. Please feel free to read through the conversation…"
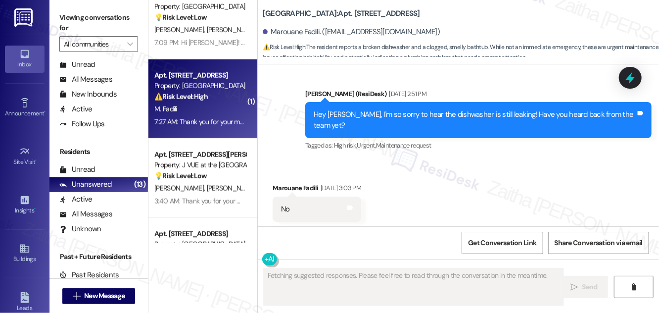
scroll to position [2489, 0]
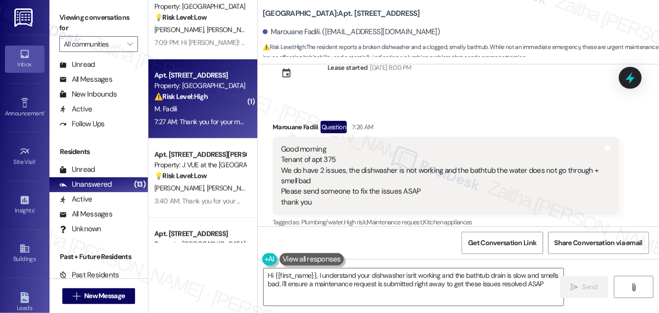
type textarea "Hi {{first_name}}, I understand your dishwasher isn't working and the bathtub d…"
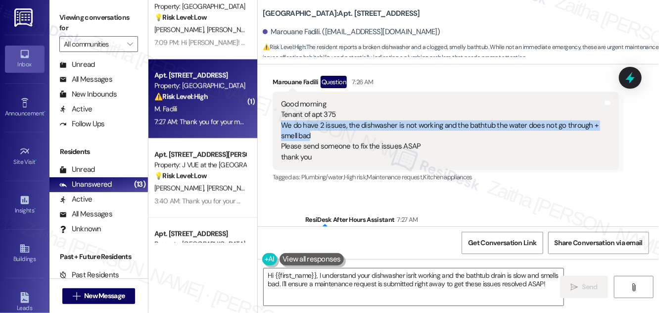
drag, startPoint x: 281, startPoint y: 114, endPoint x: 327, endPoint y: 128, distance: 47.4
click at [327, 128] on div "Good morning Tenant of apt 375 We do have 2 issues, the dishwasher is not worki…" at bounding box center [442, 131] width 322 height 64
copy div "We do have 2 issues, the dishwasher is not working and the bathtub the water do…"
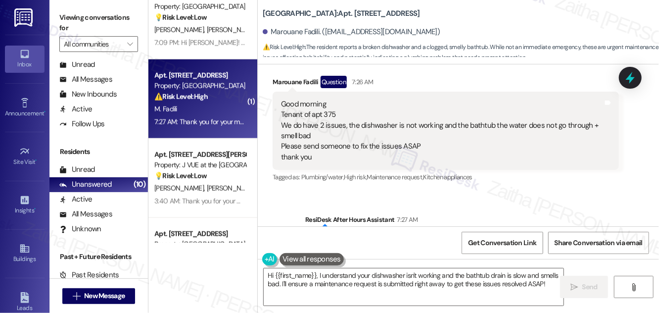
click at [459, 92] on div "Good morning Tenant of apt 375 We do have 2 issues, the dishwasher is not worki…" at bounding box center [446, 131] width 346 height 79
click at [632, 85] on icon at bounding box center [630, 77] width 17 height 17
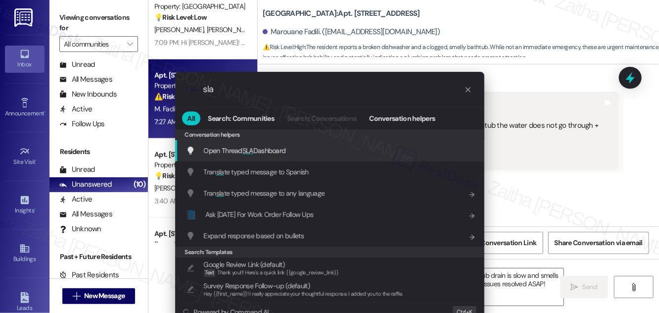
type input "sla"
click at [276, 148] on span "Open Thread SLA Dashboard" at bounding box center [245, 150] width 82 height 9
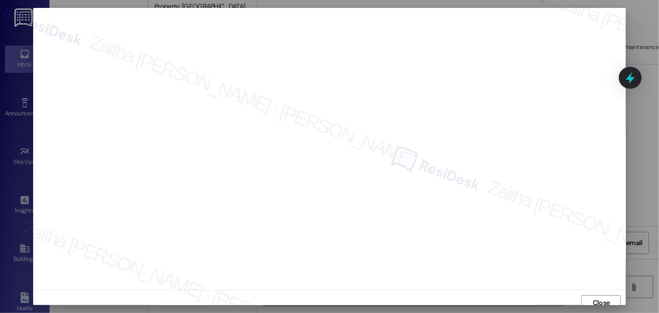
scroll to position [5, 0]
click at [593, 297] on span "Close" at bounding box center [601, 297] width 17 height 10
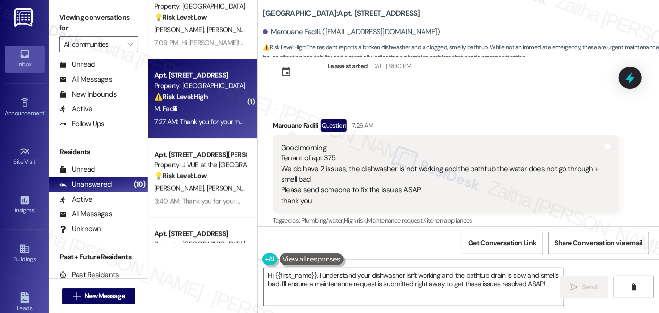
scroll to position [2493, 0]
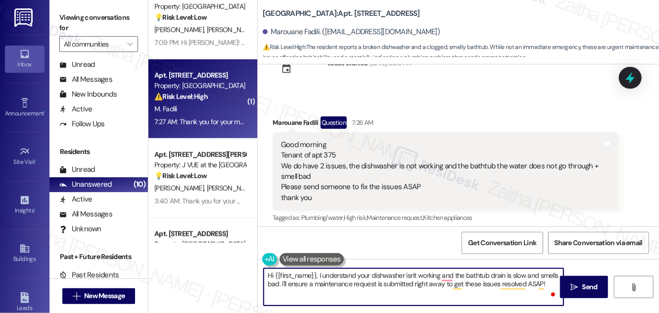
drag, startPoint x: 267, startPoint y: 274, endPoint x: 545, endPoint y: 283, distance: 278.2
click at [545, 283] on textarea "Hi {{first_name}}, I understand your dishwasher isn't working and the bathtub d…" at bounding box center [414, 286] width 300 height 37
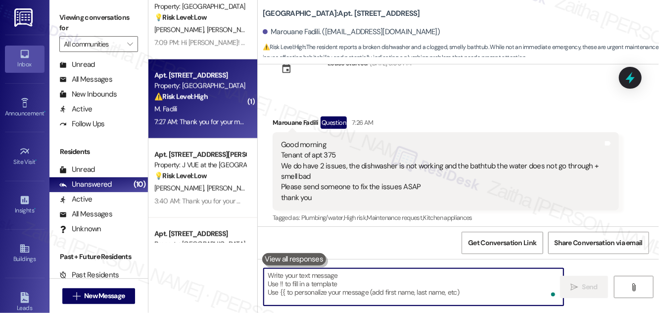
paste textarea "Hi {{first_name}}, thank you for letting me know. I’ll go ahead and submit a wo…"
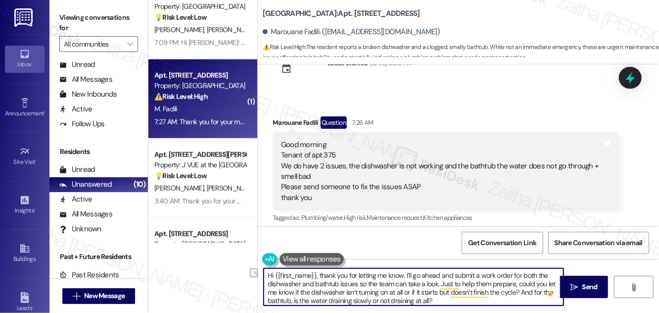
drag, startPoint x: 403, startPoint y: 274, endPoint x: 358, endPoint y: 272, distance: 45.1
click at [358, 272] on textarea "Hi {{first_name}}, thank you for letting me know. I’ll go ahead and submit a wo…" at bounding box center [414, 286] width 300 height 37
type textarea "Hi {{first_name}}, thank you for reaching out. I’ll go ahead and submit a work …"
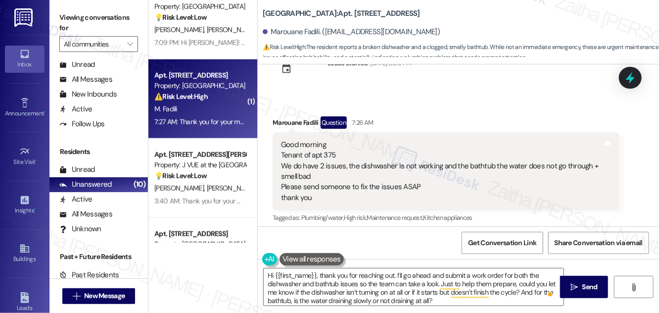
click at [321, 262] on button at bounding box center [311, 259] width 64 height 12
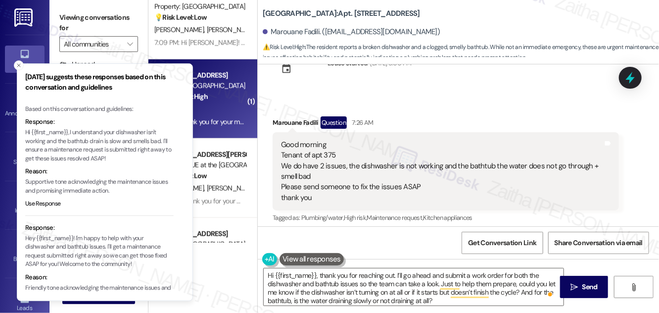
drag, startPoint x: 66, startPoint y: 132, endPoint x: 80, endPoint y: 135, distance: 14.8
click at [80, 135] on p "Hi {{first_name}}, I understand your dishwasher isn't working and the bathtub d…" at bounding box center [99, 145] width 148 height 35
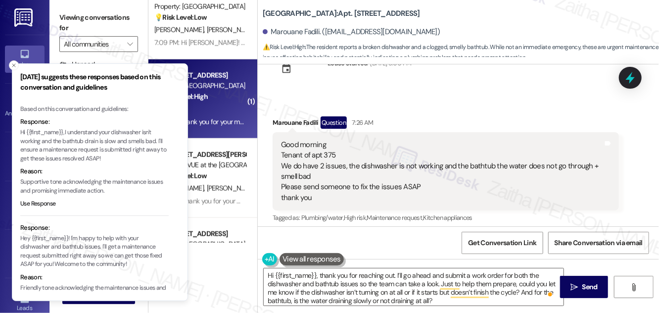
click at [64, 134] on p "Hi {{first_name}}, I understand your dishwasher isn't working and the bathtub d…" at bounding box center [94, 145] width 148 height 35
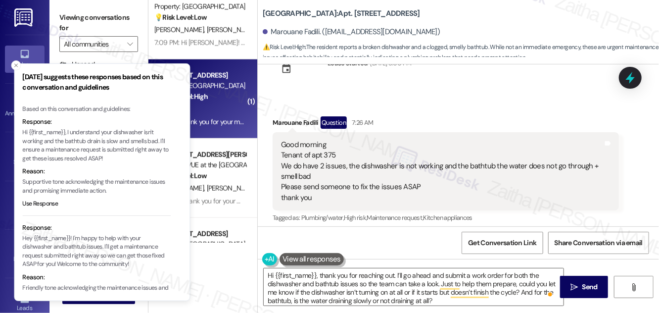
drag, startPoint x: 64, startPoint y: 134, endPoint x: 70, endPoint y: 133, distance: 5.5
click at [70, 133] on p "Hi {{first_name}}, I understand your dishwasher isn't working and the bathtub d…" at bounding box center [97, 145] width 148 height 35
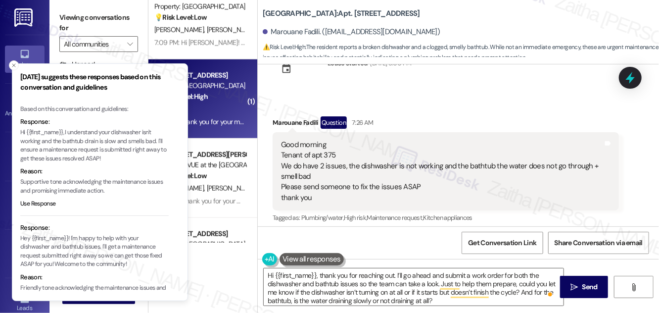
click at [69, 133] on p "Hi {{first_name}}, I understand your dishwasher isn't working and the bathtub d…" at bounding box center [94, 145] width 148 height 35
click at [66, 132] on p "Hi {{first_name}}, I understand your dishwasher isn't working and the bathtub d…" at bounding box center [94, 145] width 148 height 35
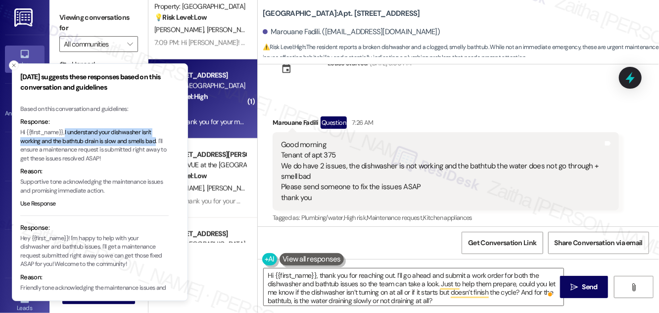
drag, startPoint x: 66, startPoint y: 132, endPoint x: 153, endPoint y: 140, distance: 87.5
click at [153, 140] on p "Hi {{first_name}}, I understand your dishwasher isn't working and the bathtub d…" at bounding box center [94, 145] width 148 height 35
copy p "I understand your dishwasher isn't working and the bathtub drain is slow and sm…"
click at [16, 66] on icon "Close toast" at bounding box center [14, 65] width 6 height 6
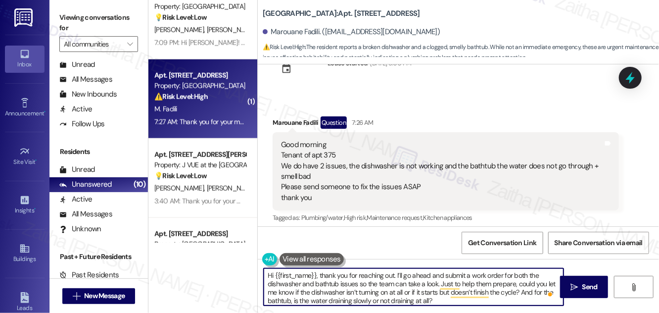
click at [395, 275] on textarea "Hi {{first_name}}, thank you for reaching out. I’ll go ahead and submit a work …" at bounding box center [414, 286] width 300 height 37
click at [395, 273] on textarea "Hi {{first_name}}, thank you for reaching out. I’ll go ahead and submit a work …" at bounding box center [414, 286] width 300 height 37
drag, startPoint x: 396, startPoint y: 273, endPoint x: 434, endPoint y: 280, distance: 38.8
click at [434, 280] on textarea "Hi {{first_name}}, thank you for reaching out. I’ll go ahead and submit a work …" at bounding box center [414, 286] width 300 height 37
paste textarea "understand your dishwasher isn't working and the bathtub drain is slow and smel…"
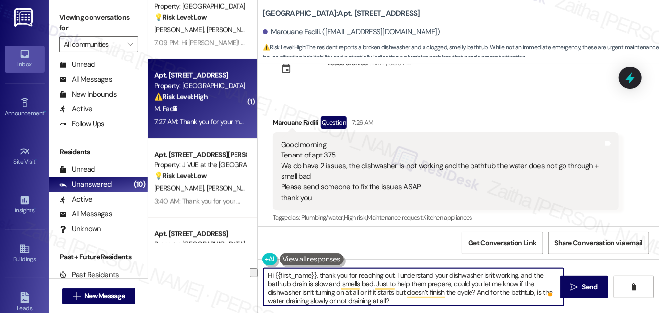
drag, startPoint x: 376, startPoint y: 282, endPoint x: 447, endPoint y: 281, distance: 71.2
click at [447, 281] on textarea "Hi {{first_name}}, thank you for reaching out. I understand your dishwasher isn…" at bounding box center [414, 286] width 300 height 37
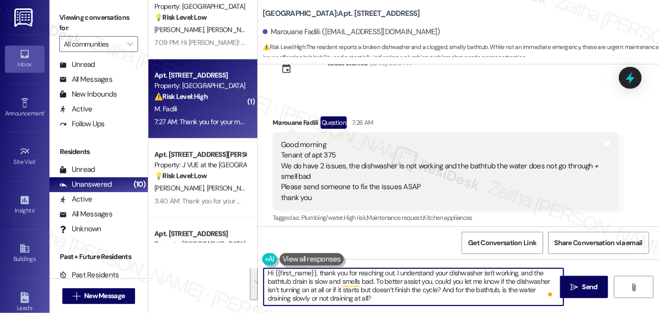
drag, startPoint x: 267, startPoint y: 274, endPoint x: 385, endPoint y: 302, distance: 121.0
click at [384, 302] on textarea "Hi {{first_name}}, thank you for reaching out. I understand your dishwasher isn…" at bounding box center [414, 286] width 300 height 37
type textarea "Hi {{first_name}}, thank you for reaching out. I understand your dishwasher isn…"
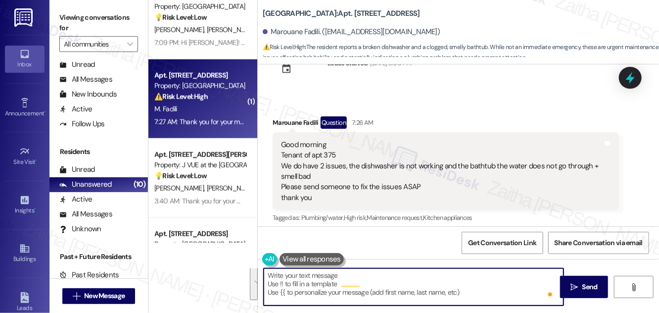
scroll to position [0, 0]
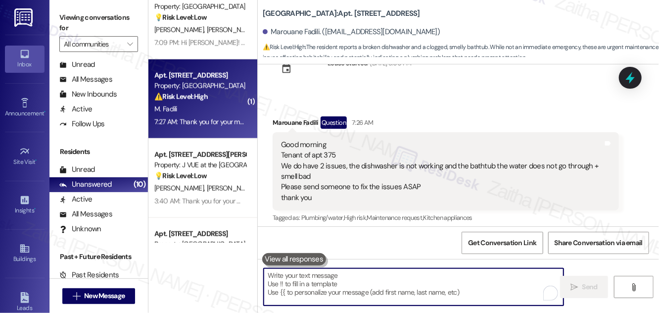
paste textarea "Hi {{first_name}}, thank you for reaching out. I understand your dishwasher isn…"
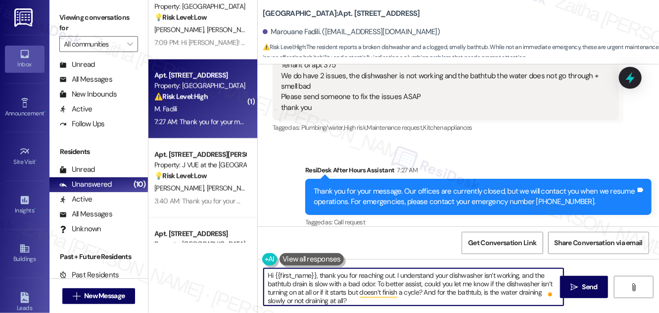
scroll to position [2, 0]
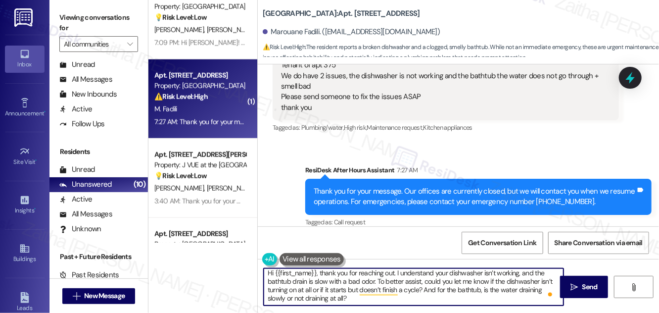
click at [344, 295] on textarea "Hi {{first_name}}, thank you for reaching out. I understand your dishwasher isn…" at bounding box center [414, 286] width 300 height 37
type textarea "Hi {{first_name}}, thank you for reaching out. I understand your dishwasher isn…"
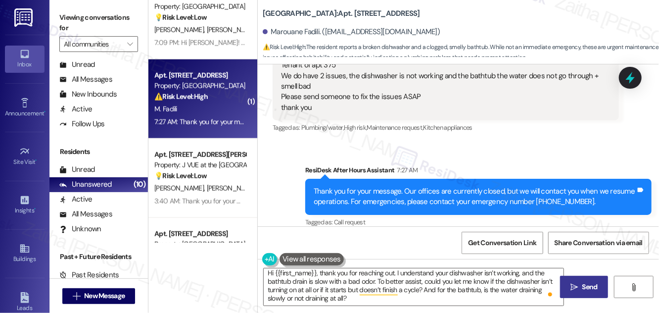
click at [584, 280] on button " Send" at bounding box center [584, 287] width 48 height 22
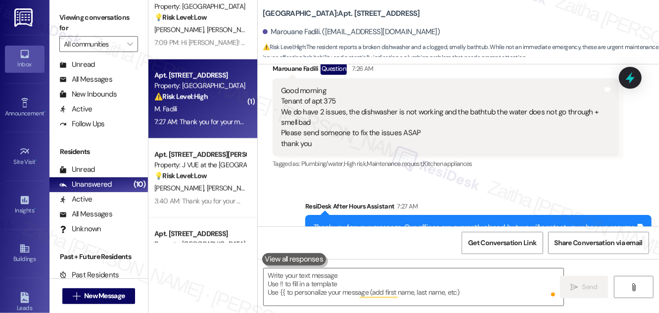
scroll to position [2489, 0]
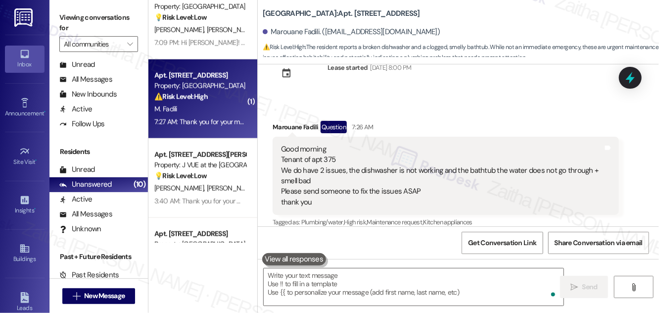
click at [232, 29] on div "[PERSON_NAME] [PERSON_NAME]" at bounding box center [199, 30] width 93 height 12
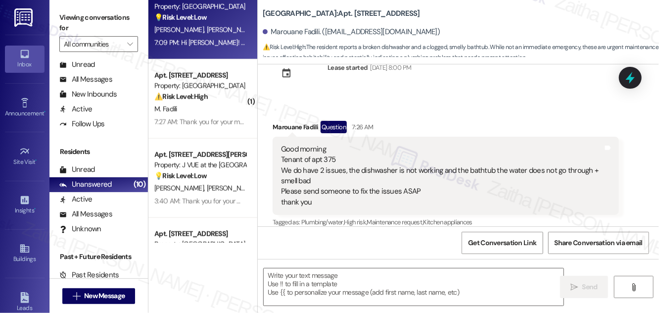
type textarea "Fetching suggested responses. Please feel free to read through the conversation…"
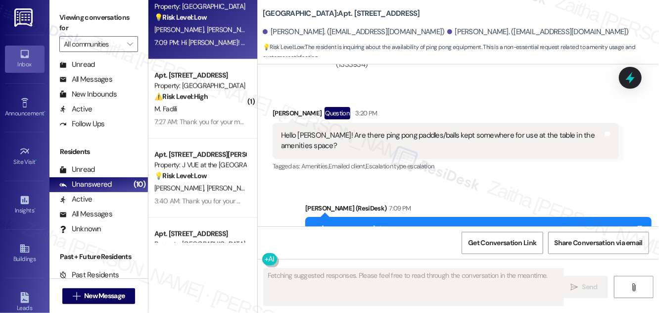
scroll to position [17024, 0]
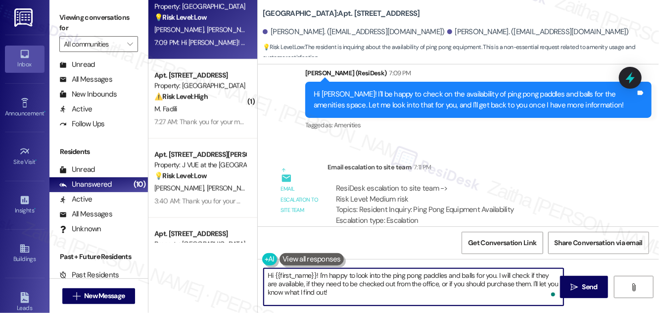
drag, startPoint x: 267, startPoint y: 275, endPoint x: 351, endPoint y: 295, distance: 86.4
click at [351, 295] on textarea "Hi {{first_name}}! I'm happy to look into the ping pong paddles and balls for y…" at bounding box center [414, 286] width 300 height 37
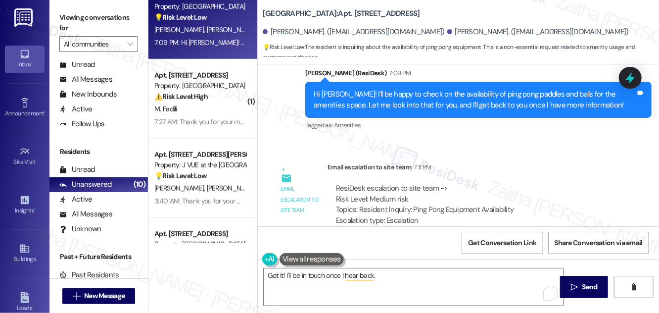
drag, startPoint x: 290, startPoint y: 183, endPoint x: 438, endPoint y: 189, distance: 148.5
copy div "I appreciate it! Curious if there are some available, if we need to check them …"
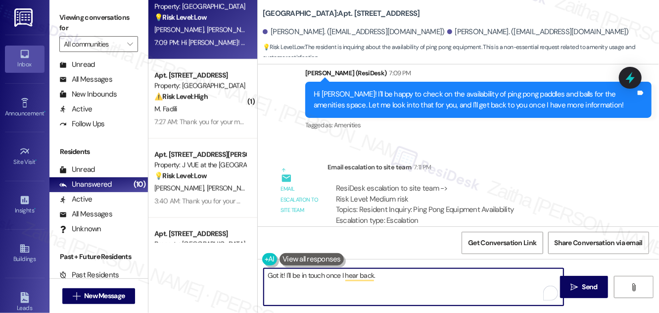
click at [401, 274] on textarea "Got it! I'll be in touch once I hear back." at bounding box center [414, 286] width 300 height 37
type textarea "Got it! I'll be in touch once I hear back. Let me know if you need anything els…"
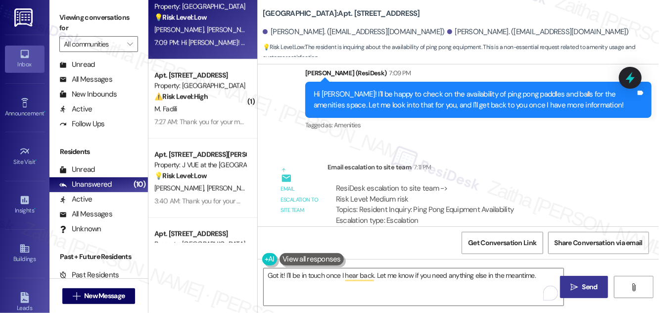
click at [595, 288] on span "Send" at bounding box center [589, 286] width 15 height 10
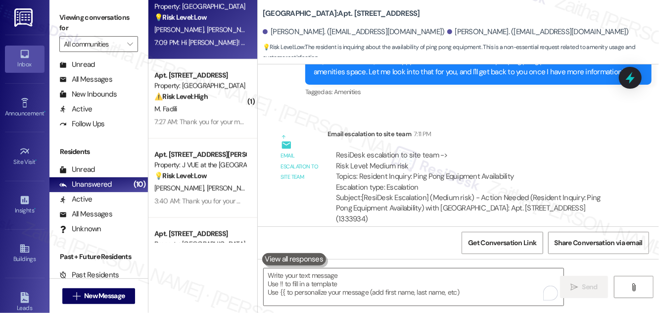
scroll to position [17092, 0]
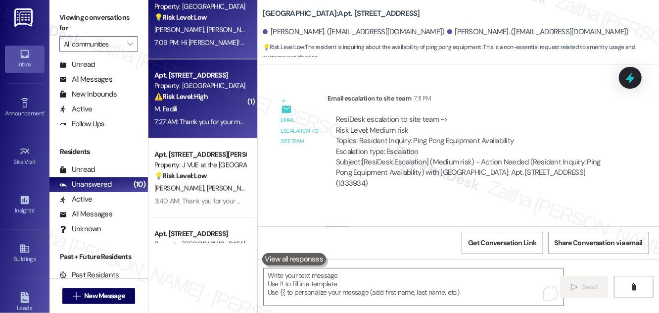
click at [226, 109] on div "M. Fadili" at bounding box center [199, 109] width 93 height 12
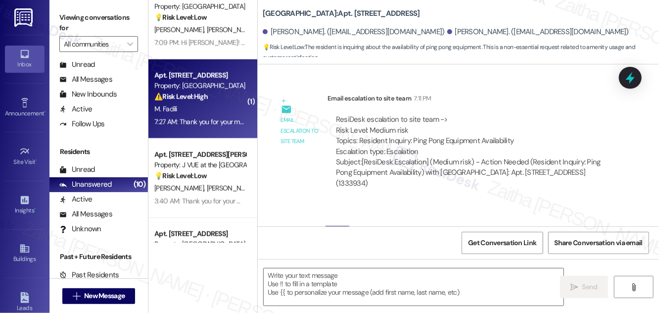
type textarea "Fetching suggested responses. Please feel free to read through the conversation…"
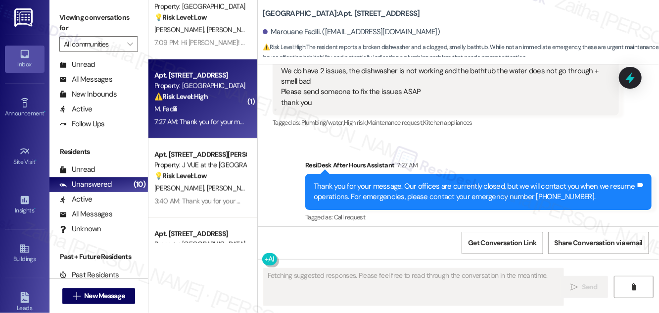
scroll to position [2699, 0]
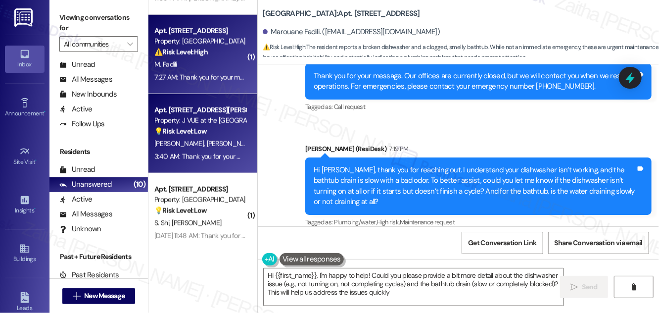
type textarea "Hi {{first_name}}, I'm happy to help! Could you please provide a bit more detai…"
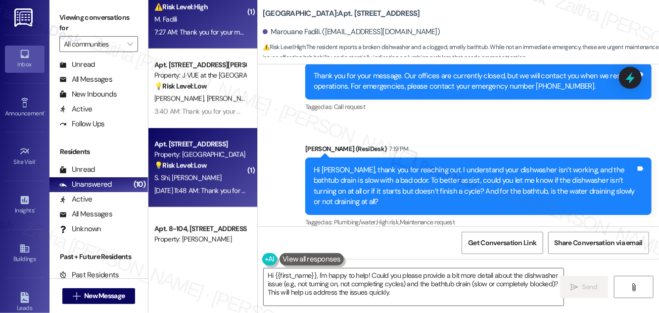
click at [216, 172] on div "[PERSON_NAME] [PERSON_NAME]" at bounding box center [199, 178] width 93 height 12
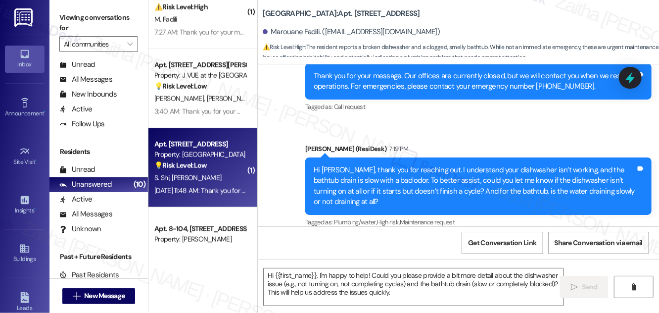
type textarea "Fetching suggested responses. Please feel free to read through the conversation…"
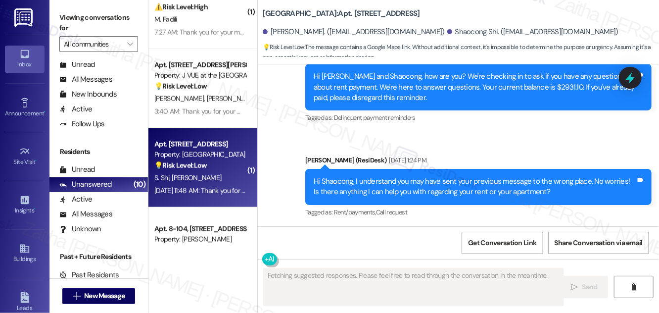
scroll to position [2025, 0]
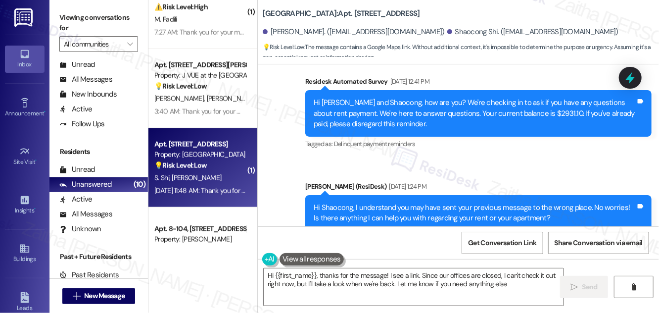
type textarea "Hi {{first_name}}, thanks for the message! I see a link. Since our offices are …"
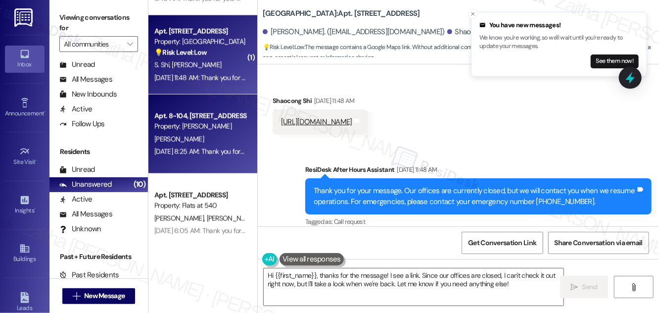
scroll to position [707, 0]
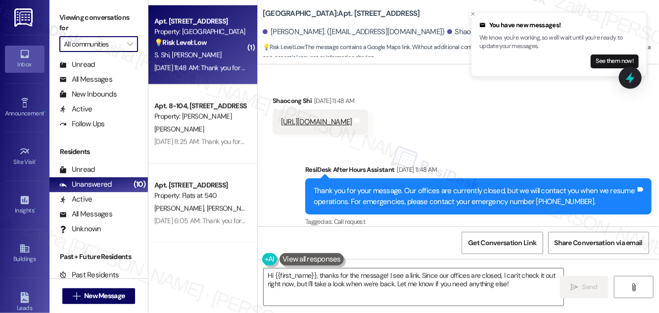
click at [105, 45] on input "All communities" at bounding box center [93, 44] width 58 height 16
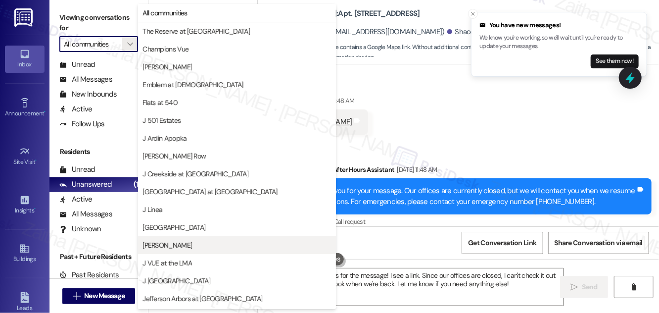
click at [194, 239] on button "[PERSON_NAME]" at bounding box center [237, 245] width 198 height 18
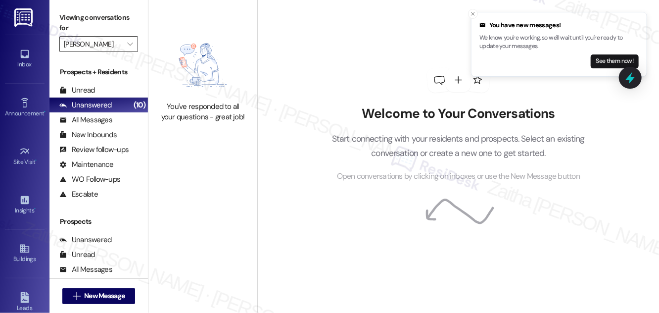
click at [118, 45] on input "[PERSON_NAME]" at bounding box center [93, 44] width 58 height 16
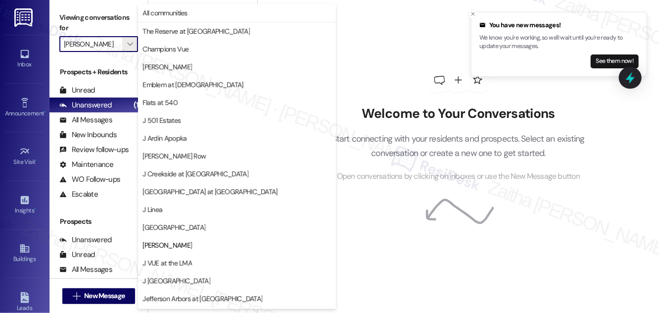
scroll to position [161, 0]
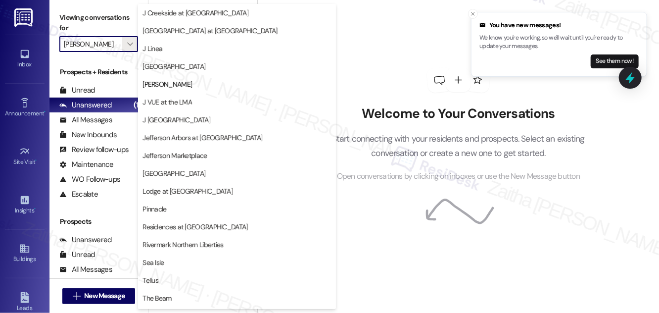
click at [172, 70] on span "[GEOGRAPHIC_DATA]" at bounding box center [173, 66] width 63 height 10
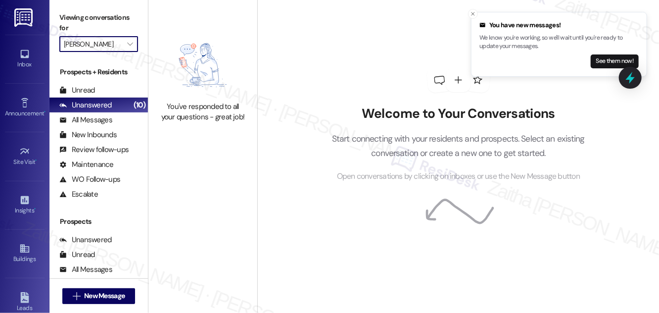
type input "[GEOGRAPHIC_DATA]"
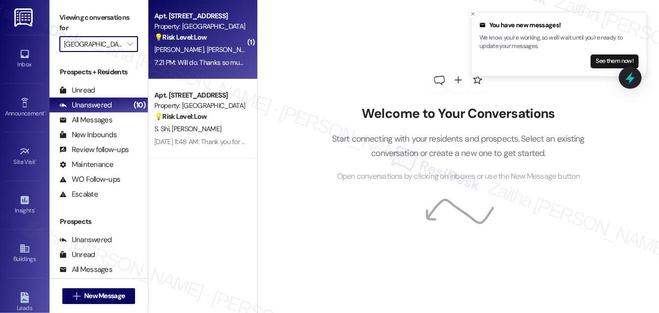
click at [226, 45] on div "[PERSON_NAME] [PERSON_NAME]" at bounding box center [199, 50] width 93 height 12
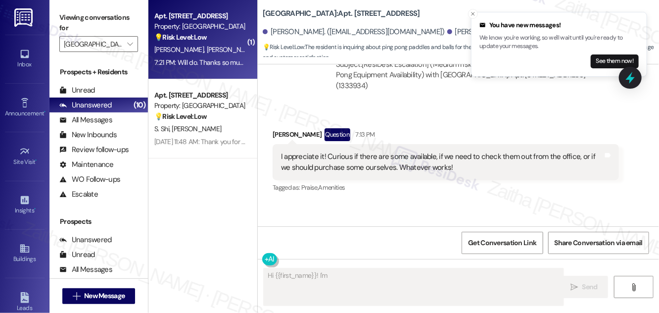
scroll to position [17190, 0]
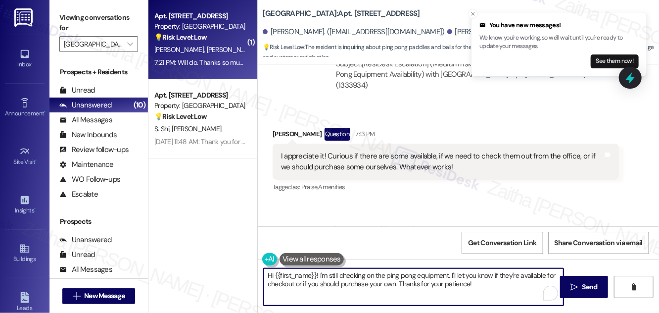
drag, startPoint x: 266, startPoint y: 274, endPoint x: 508, endPoint y: 284, distance: 242.1
click at [508, 284] on textarea "Hi {{first_name}}! I'm still checking on the ping pong equipment. I'll let you …" at bounding box center [414, 286] width 300 height 37
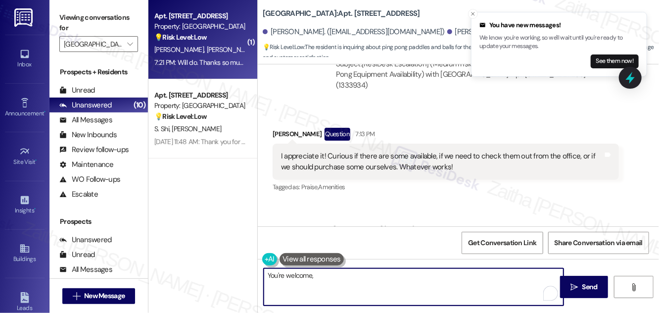
click at [279, 307] on div "[PERSON_NAME] 7:21 PM" at bounding box center [323, 314] width 101 height 14
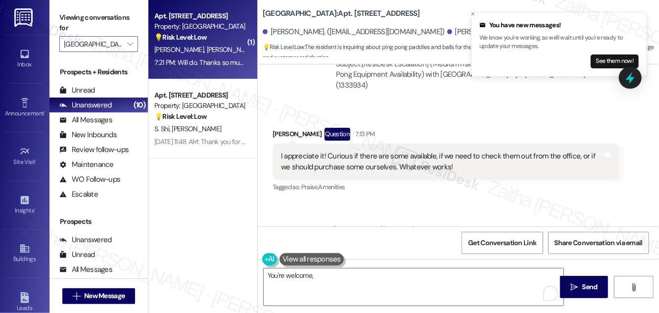
click at [279, 307] on div "[PERSON_NAME] 7:21 PM" at bounding box center [323, 314] width 101 height 14
copy div "[PERSON_NAME]"
click at [326, 279] on textarea "You're welcome," at bounding box center [414, 286] width 300 height 37
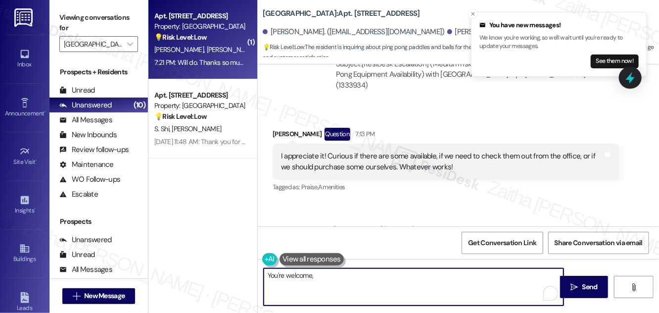
paste textarea "[PERSON_NAME]"
type textarea "You're welcome, [PERSON_NAME]!"
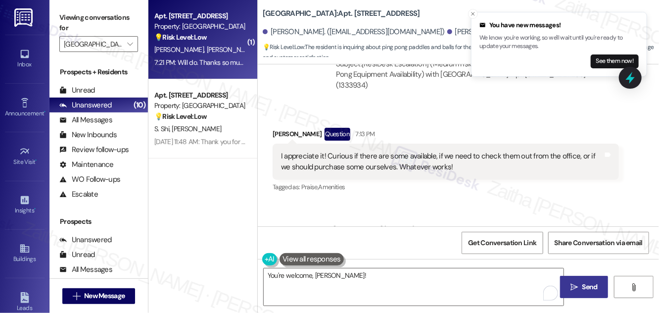
click at [588, 278] on button " Send" at bounding box center [584, 287] width 48 height 22
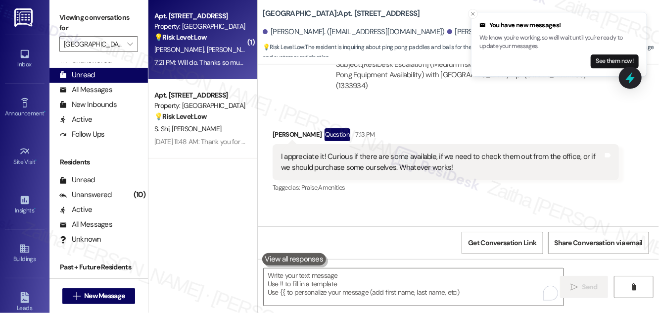
scroll to position [190, 0]
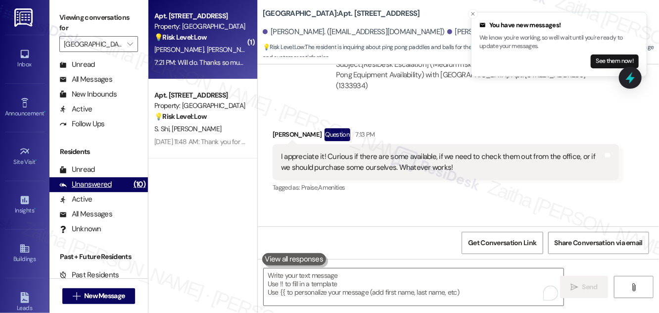
click at [91, 186] on div "Unanswered" at bounding box center [85, 184] width 52 height 10
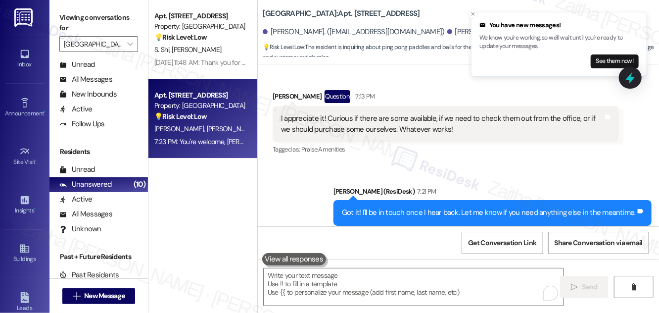
scroll to position [17260, 0]
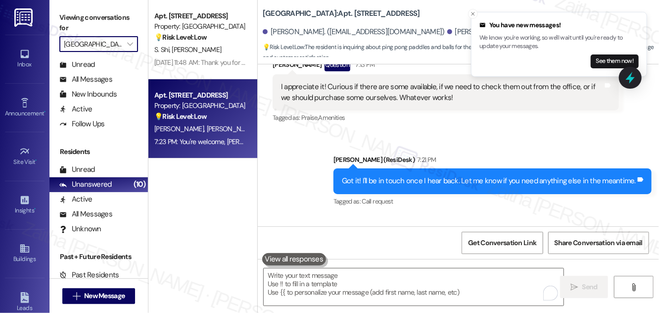
click at [104, 38] on input "[GEOGRAPHIC_DATA]" at bounding box center [93, 44] width 58 height 16
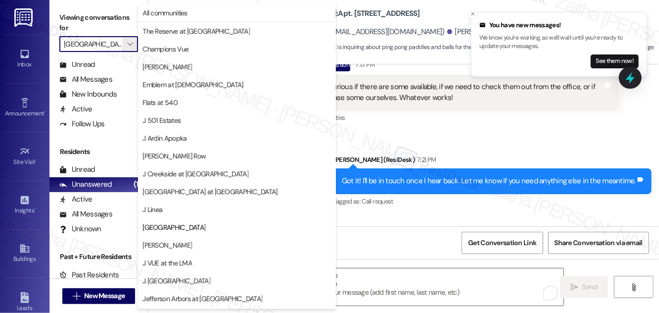
scroll to position [161, 0]
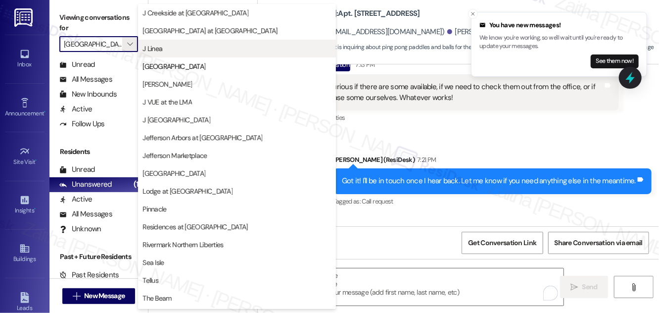
click at [169, 52] on span "J Linea" at bounding box center [236, 49] width 189 height 10
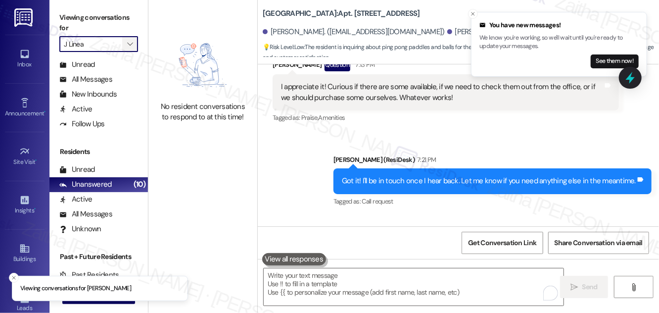
click at [124, 43] on button "" at bounding box center [130, 44] width 16 height 16
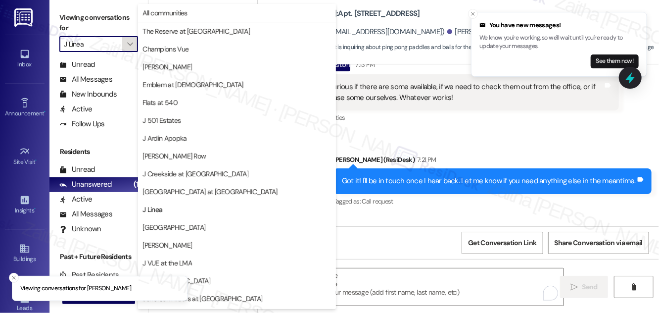
scroll to position [161, 0]
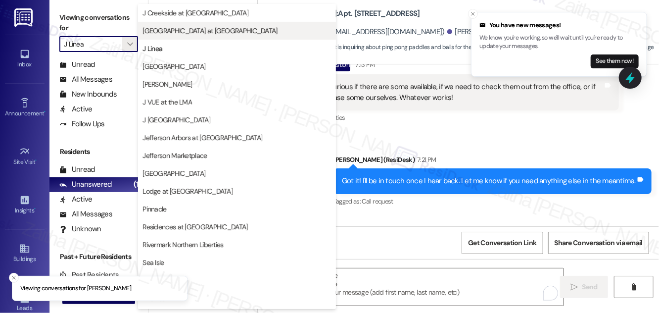
click at [201, 33] on span "[GEOGRAPHIC_DATA] at [GEOGRAPHIC_DATA]" at bounding box center [209, 31] width 135 height 10
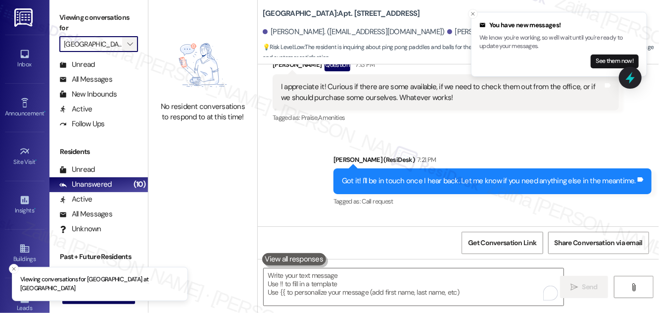
click at [129, 44] on icon "" at bounding box center [129, 44] width 5 height 8
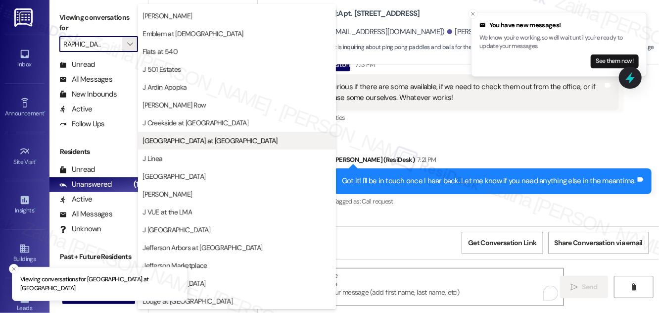
scroll to position [26, 0]
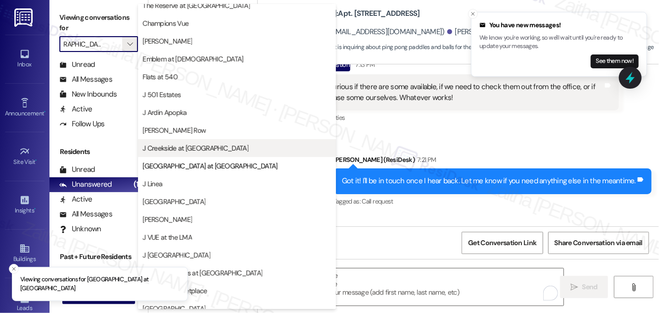
click at [170, 152] on span "J Creekside at [GEOGRAPHIC_DATA]" at bounding box center [195, 148] width 106 height 10
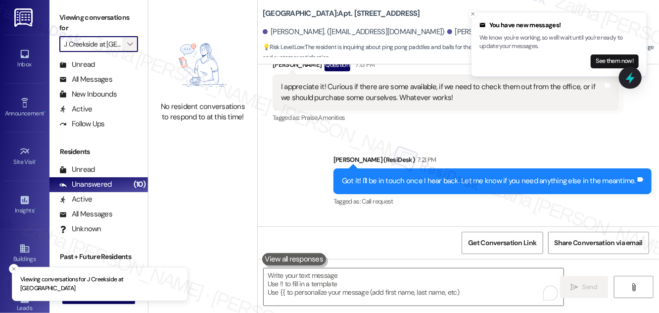
click at [123, 45] on button "" at bounding box center [130, 44] width 16 height 16
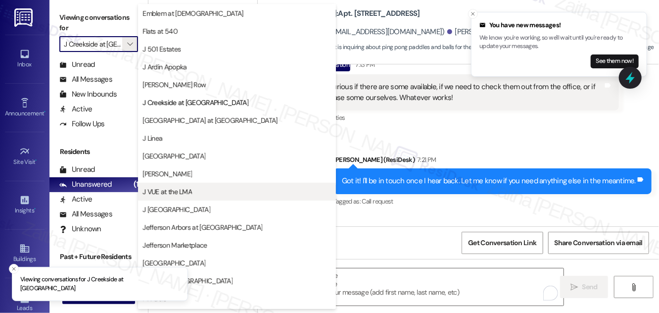
scroll to position [71, 0]
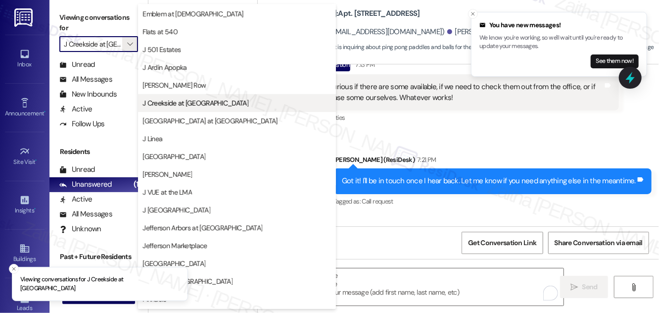
click at [186, 101] on span "J Creekside at [GEOGRAPHIC_DATA]" at bounding box center [195, 103] width 106 height 10
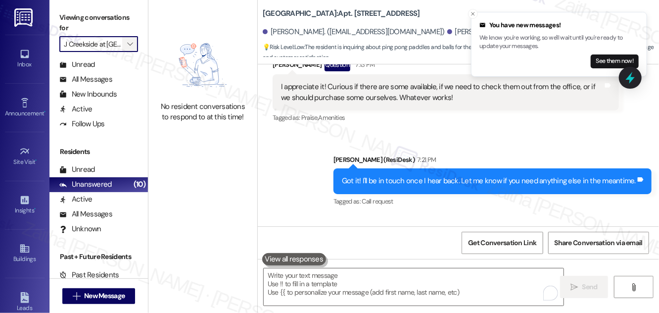
click at [127, 39] on span "" at bounding box center [129, 44] width 9 height 16
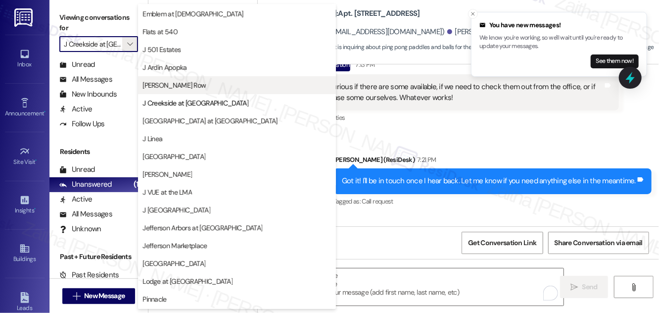
click at [181, 84] on span "[PERSON_NAME] Row" at bounding box center [173, 85] width 63 height 10
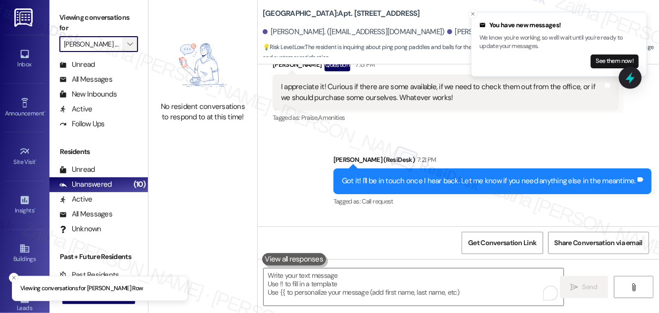
click at [125, 45] on span "" at bounding box center [129, 44] width 9 height 16
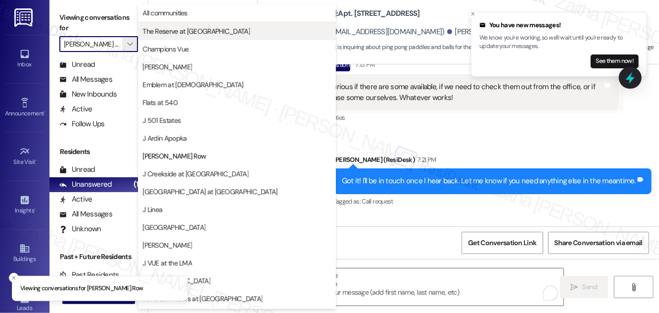
click at [189, 29] on span "The Reserve at [GEOGRAPHIC_DATA]" at bounding box center [195, 31] width 107 height 10
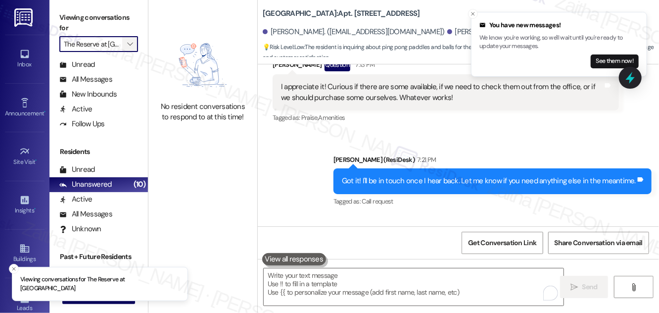
click at [124, 45] on button "" at bounding box center [130, 44] width 16 height 16
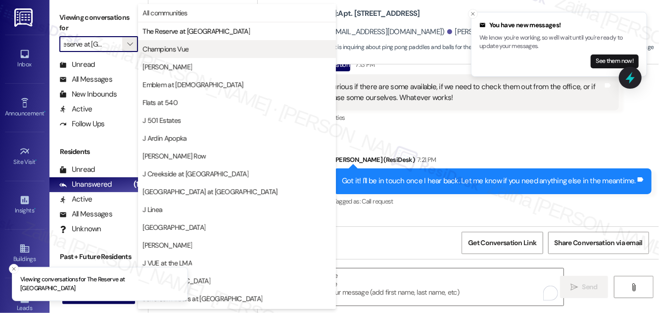
click at [174, 51] on span "Champions Vue" at bounding box center [165, 49] width 46 height 10
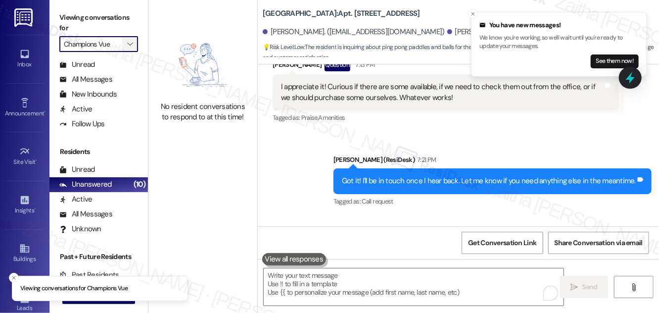
click at [125, 45] on span "" at bounding box center [129, 44] width 9 height 16
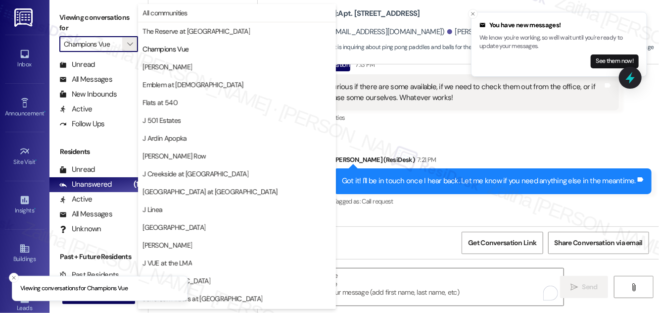
click at [163, 65] on span "[PERSON_NAME]" at bounding box center [236, 67] width 189 height 10
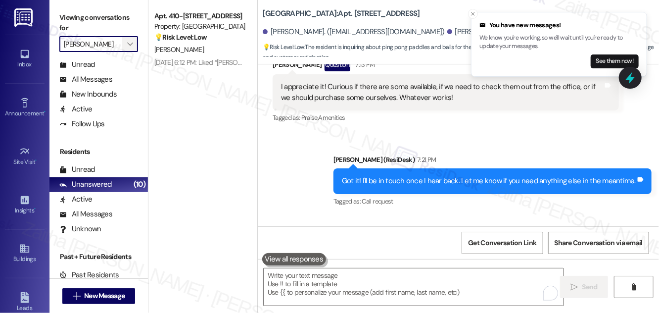
click at [129, 45] on icon "" at bounding box center [129, 44] width 5 height 8
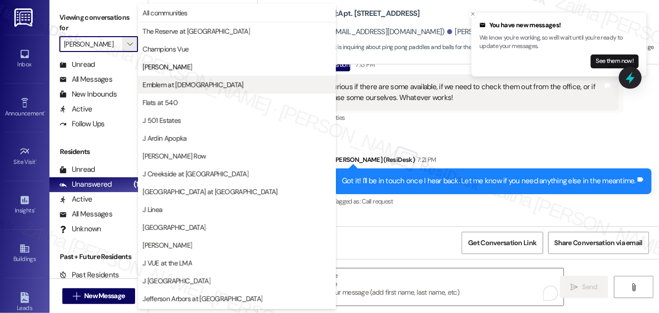
click at [168, 84] on span "Emblem at [DEMOGRAPHIC_DATA]" at bounding box center [192, 85] width 100 height 10
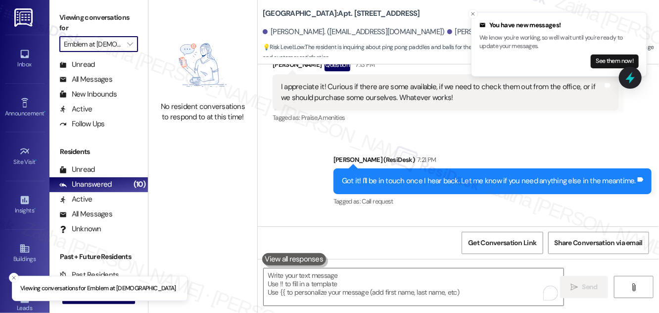
click at [122, 46] on input "Emblem at [DEMOGRAPHIC_DATA]" at bounding box center [93, 44] width 58 height 16
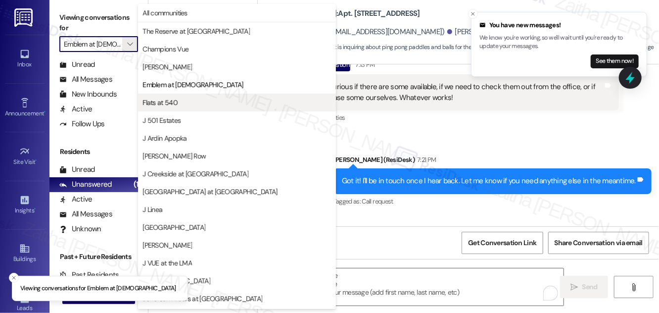
click at [173, 100] on span "Flats at 540" at bounding box center [159, 102] width 35 height 10
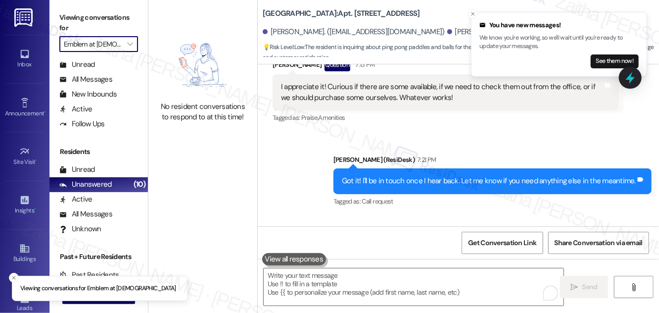
type input "Flats at 540"
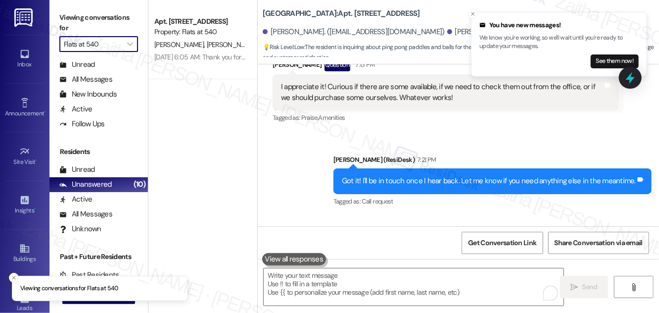
scroll to position [204, 0]
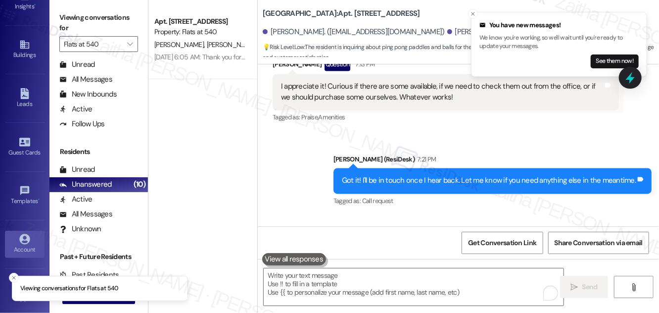
click at [30, 244] on div "Account" at bounding box center [24, 249] width 49 height 10
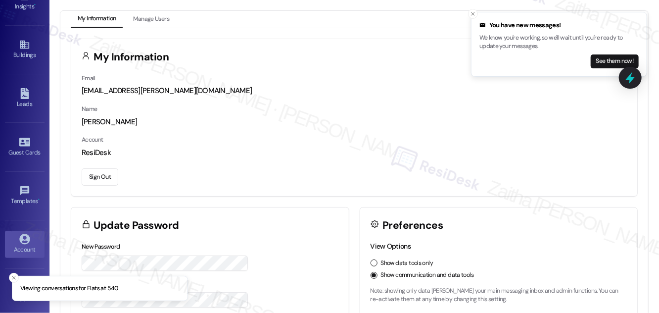
click at [99, 172] on button "Sign Out" at bounding box center [100, 176] width 37 height 17
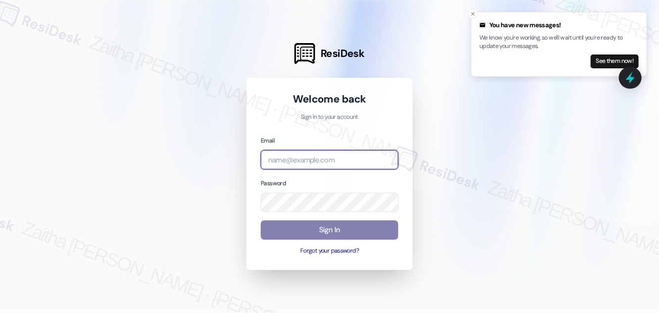
click at [302, 156] on input "email" at bounding box center [330, 159] width 138 height 19
type input "[EMAIL_ADDRESS][PERSON_NAME][DOMAIN_NAME]"
